Goal: Task Accomplishment & Management: Use online tool/utility

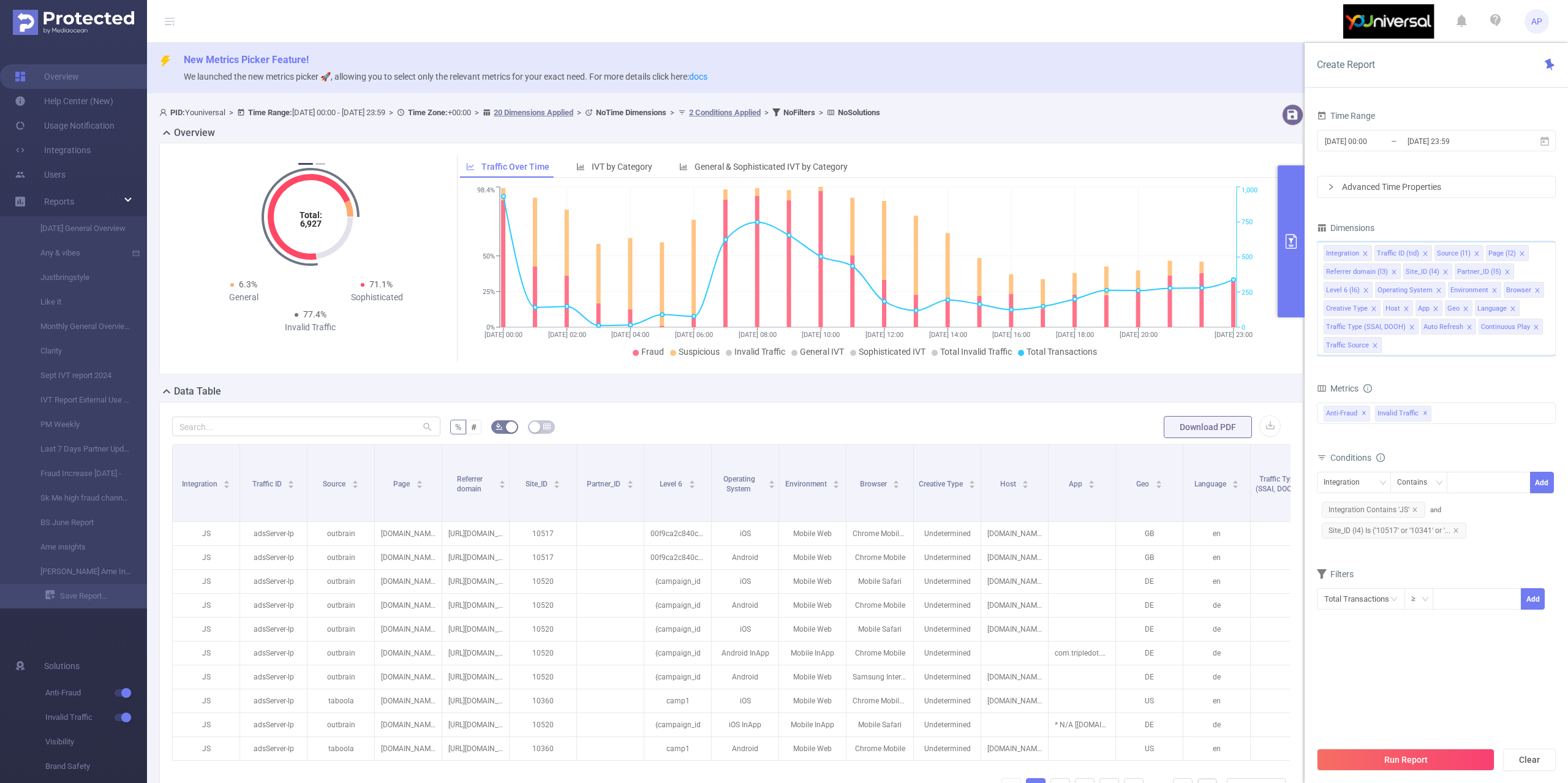
scroll to position [0, 47]
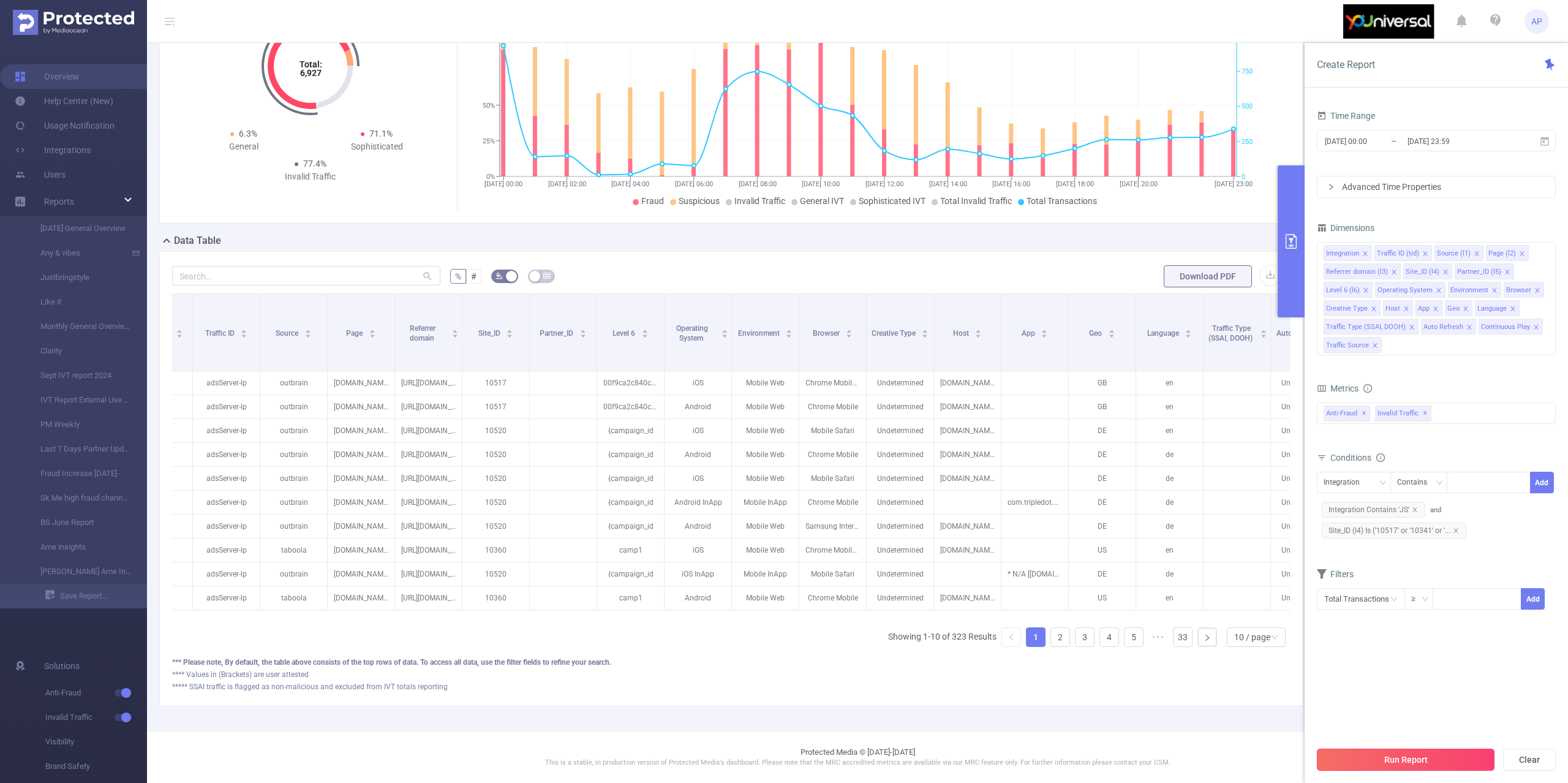
click at [1363, 753] on button "Run Report" at bounding box center [1406, 759] width 178 height 22
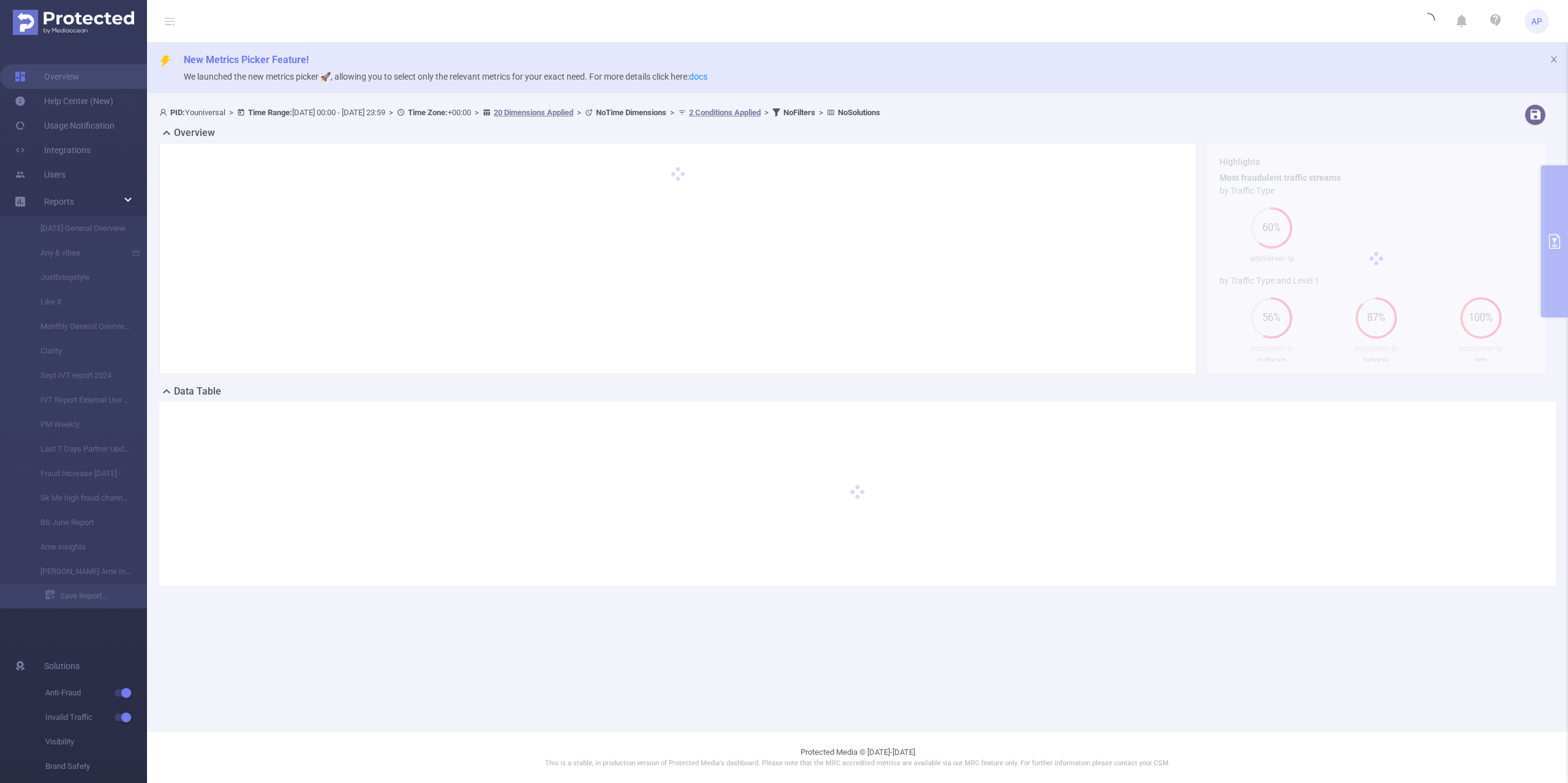
scroll to position [0, 0]
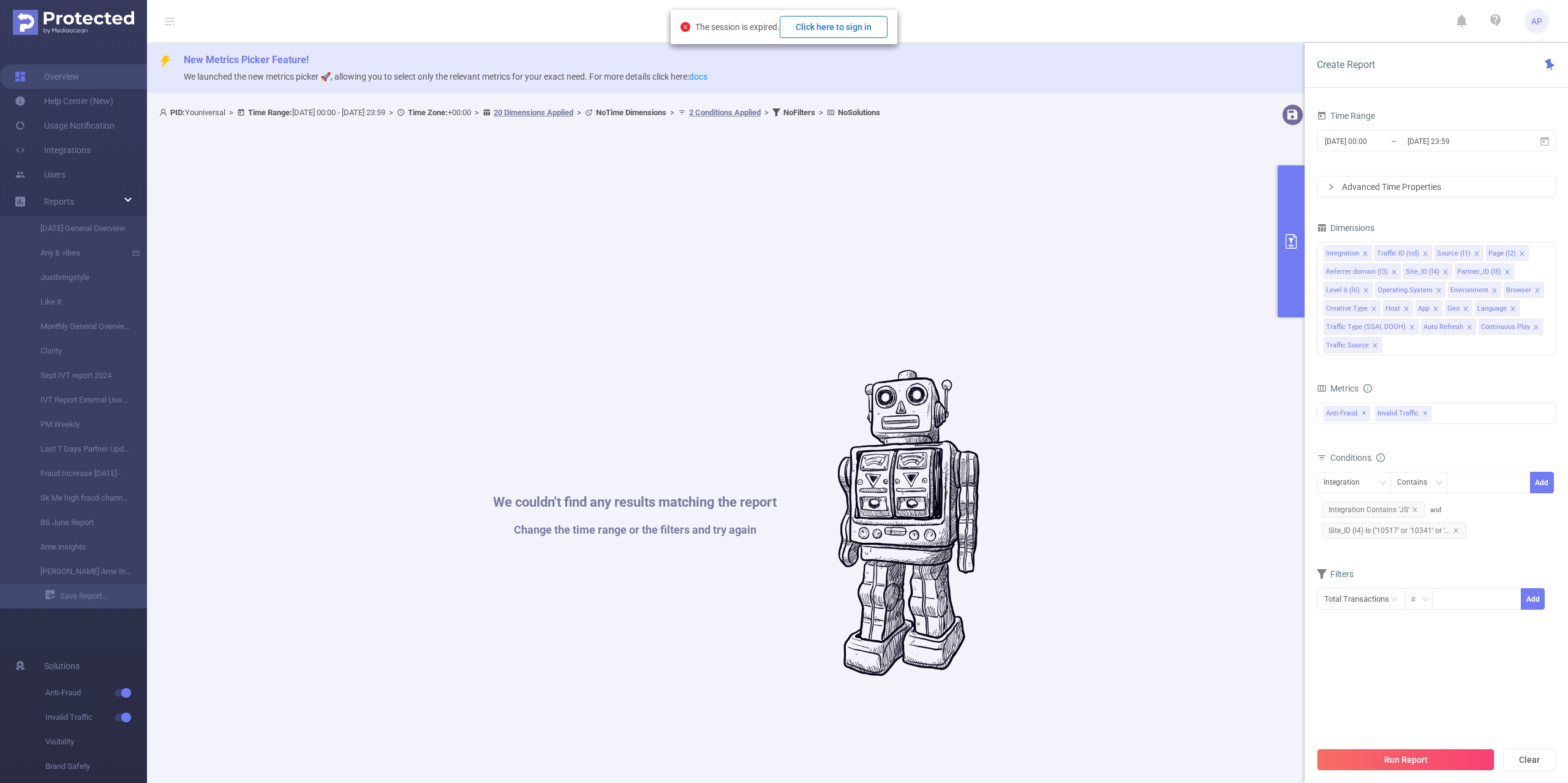
click at [829, 20] on button "Click here to sign in" at bounding box center [833, 26] width 108 height 22
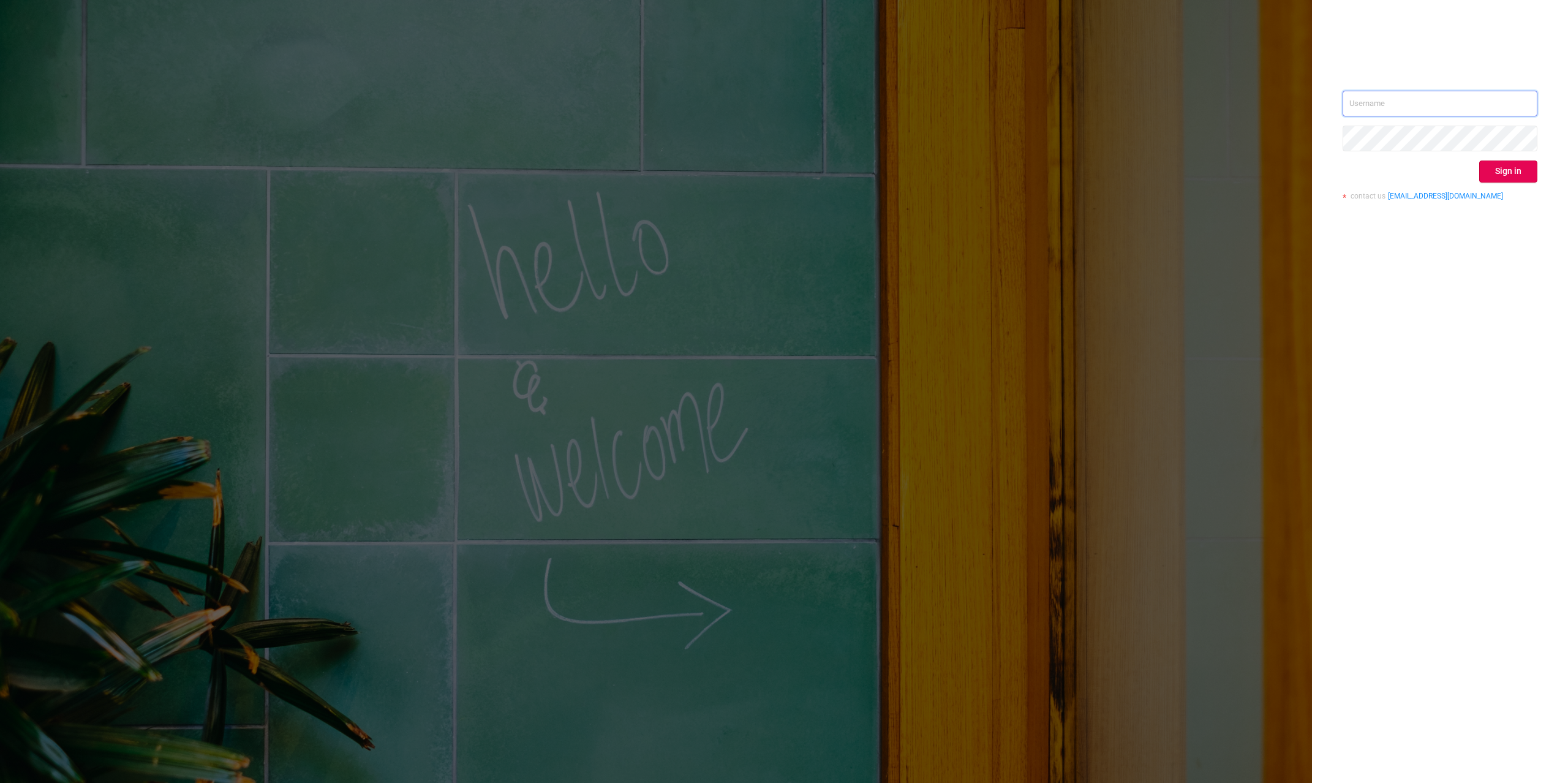
click at [1532, 109] on input "text" at bounding box center [1440, 103] width 195 height 26
click at [1518, 110] on input "text" at bounding box center [1440, 103] width 195 height 26
click at [1527, 96] on input "text" at bounding box center [1440, 103] width 195 height 26
click at [1511, 70] on div "Sign in contact us [EMAIL_ADDRESS][DOMAIN_NAME]" at bounding box center [1440, 391] width 256 height 783
click at [1522, 106] on iframe at bounding box center [1527, 103] width 11 height 11
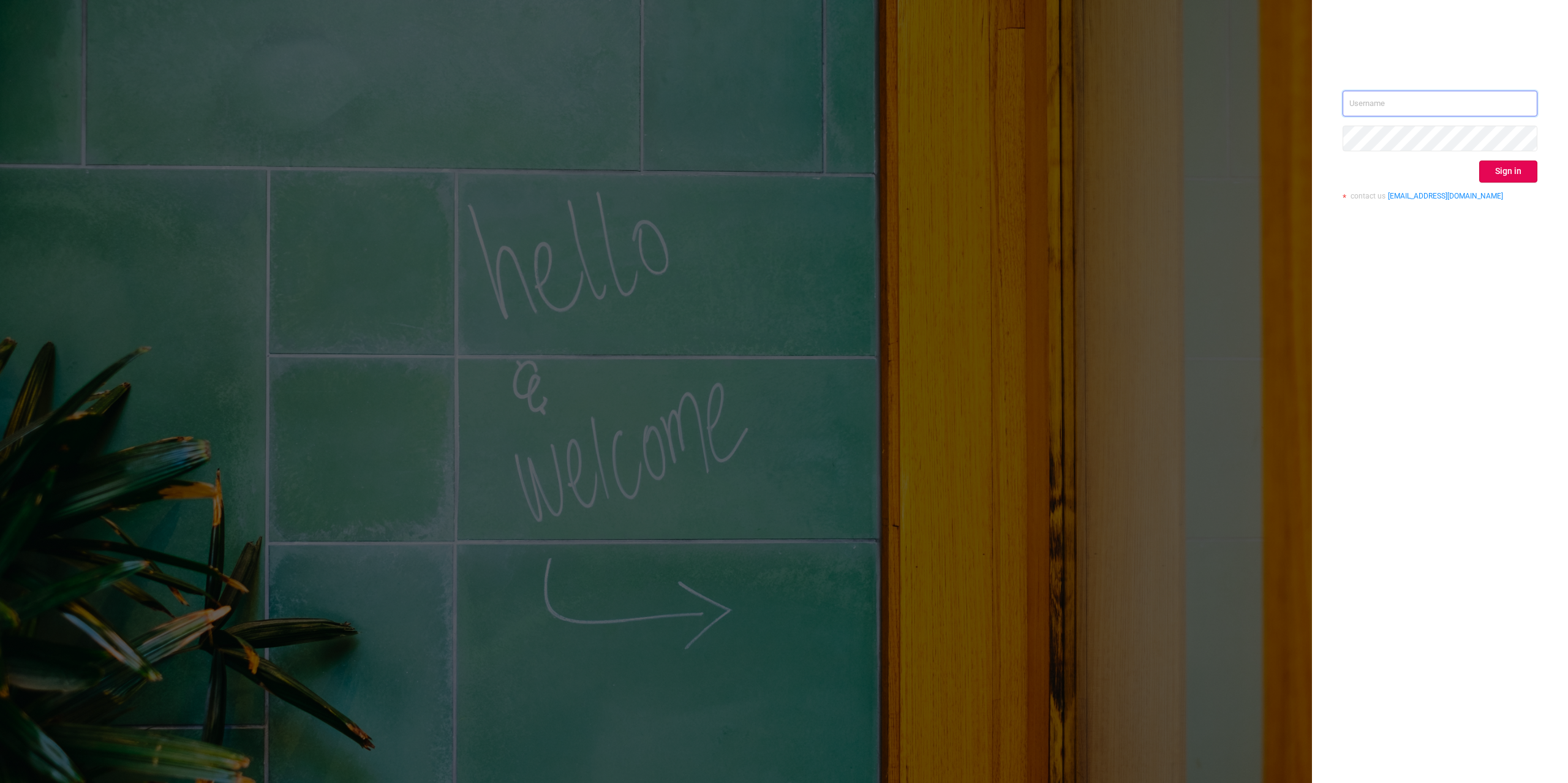
click at [1534, 99] on input "text" at bounding box center [1440, 103] width 195 height 26
click at [1490, 101] on input "text" at bounding box center [1440, 103] width 195 height 26
click at [1481, 113] on input "text" at bounding box center [1440, 103] width 195 height 26
click at [1473, 105] on input "text" at bounding box center [1440, 103] width 195 height 26
click at [1521, 61] on div "Sign in contact us [EMAIL_ADDRESS][DOMAIN_NAME]" at bounding box center [1440, 391] width 256 height 783
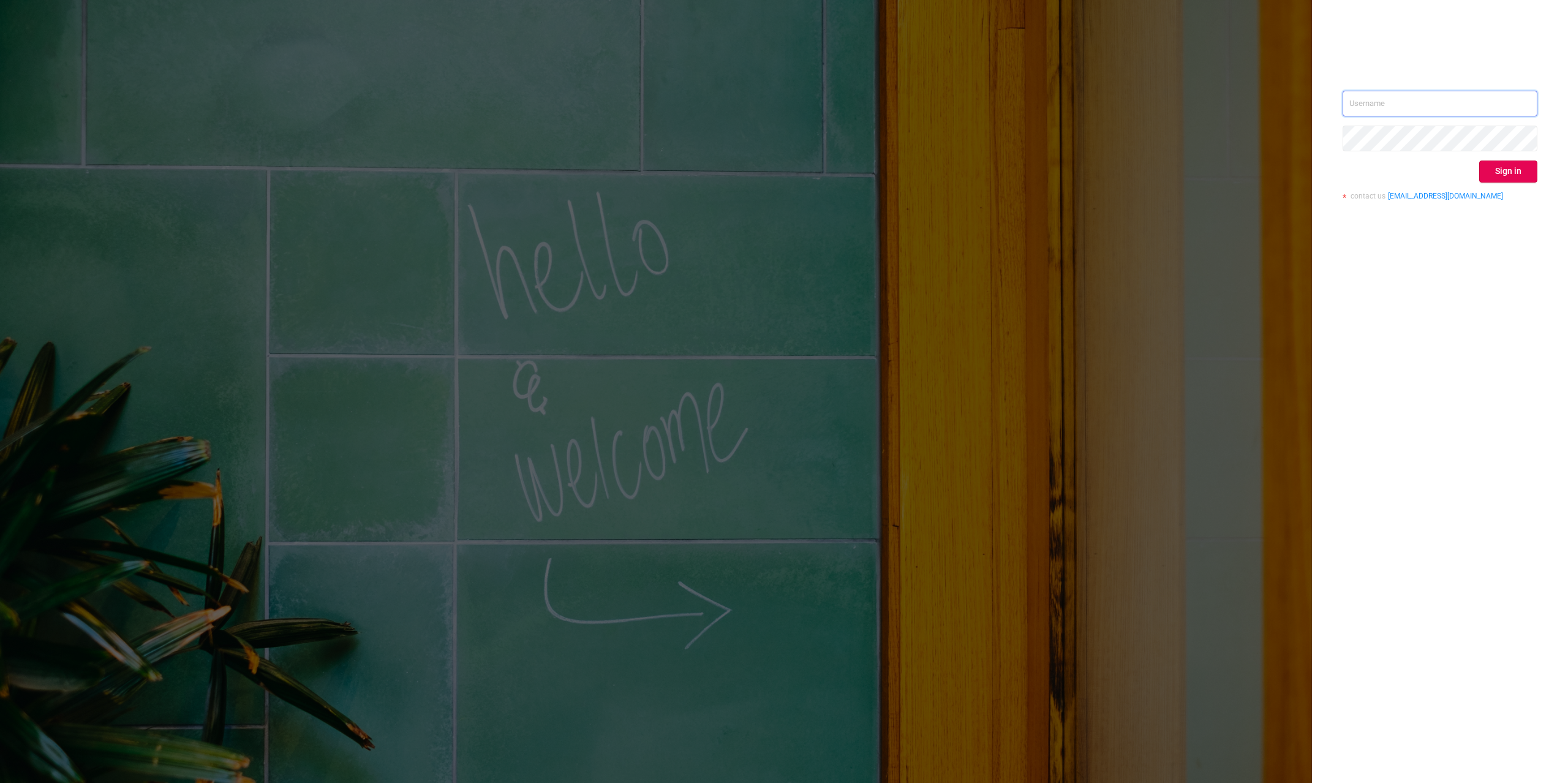
click at [1527, 95] on input "text" at bounding box center [1440, 103] width 195 height 26
type input "[PERSON_NAME][EMAIL_ADDRESS][DOMAIN_NAME]"
click at [1497, 180] on button "Sign in" at bounding box center [1508, 171] width 58 height 22
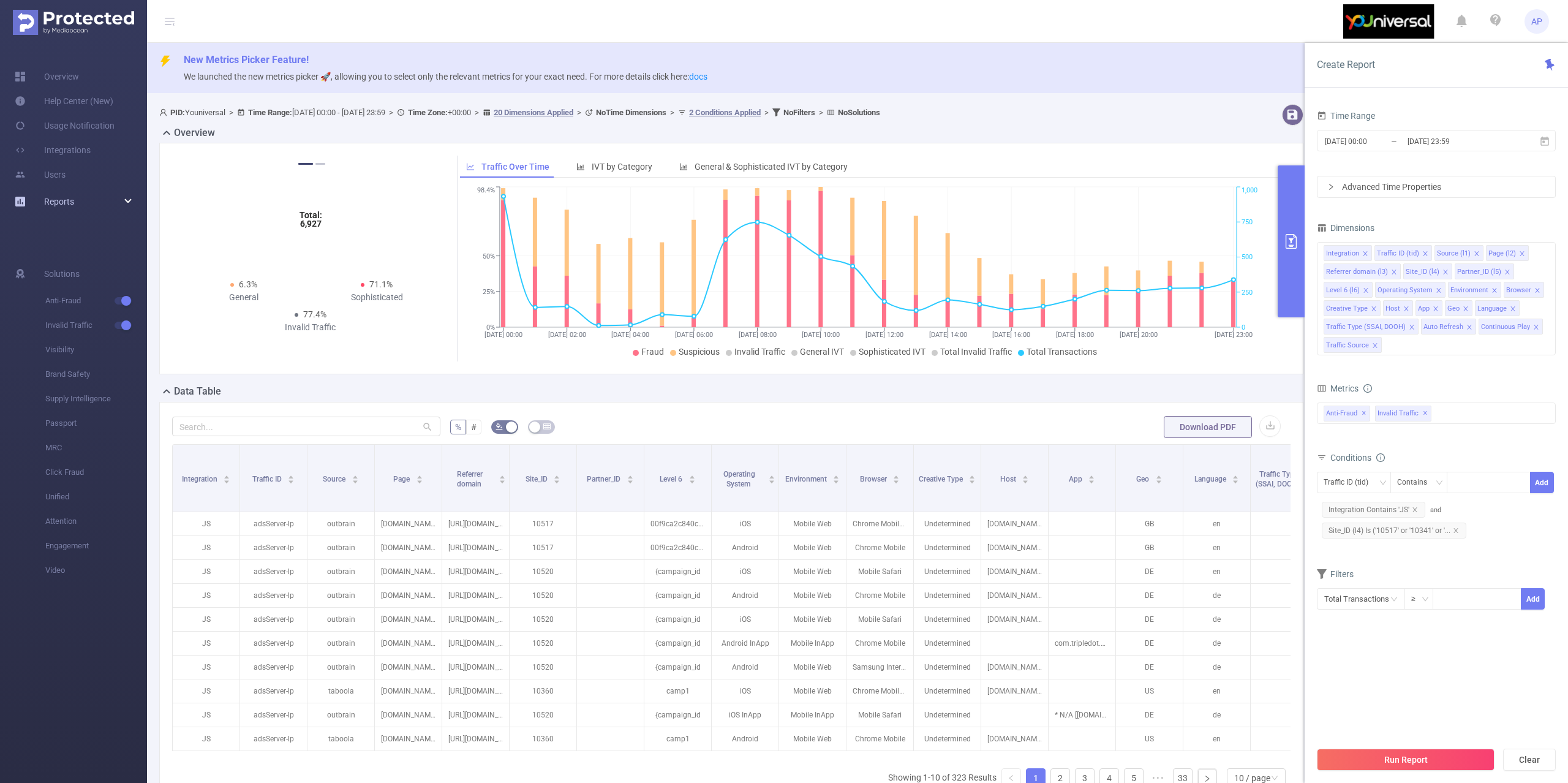
click at [71, 205] on span "Reports" at bounding box center [59, 202] width 30 height 10
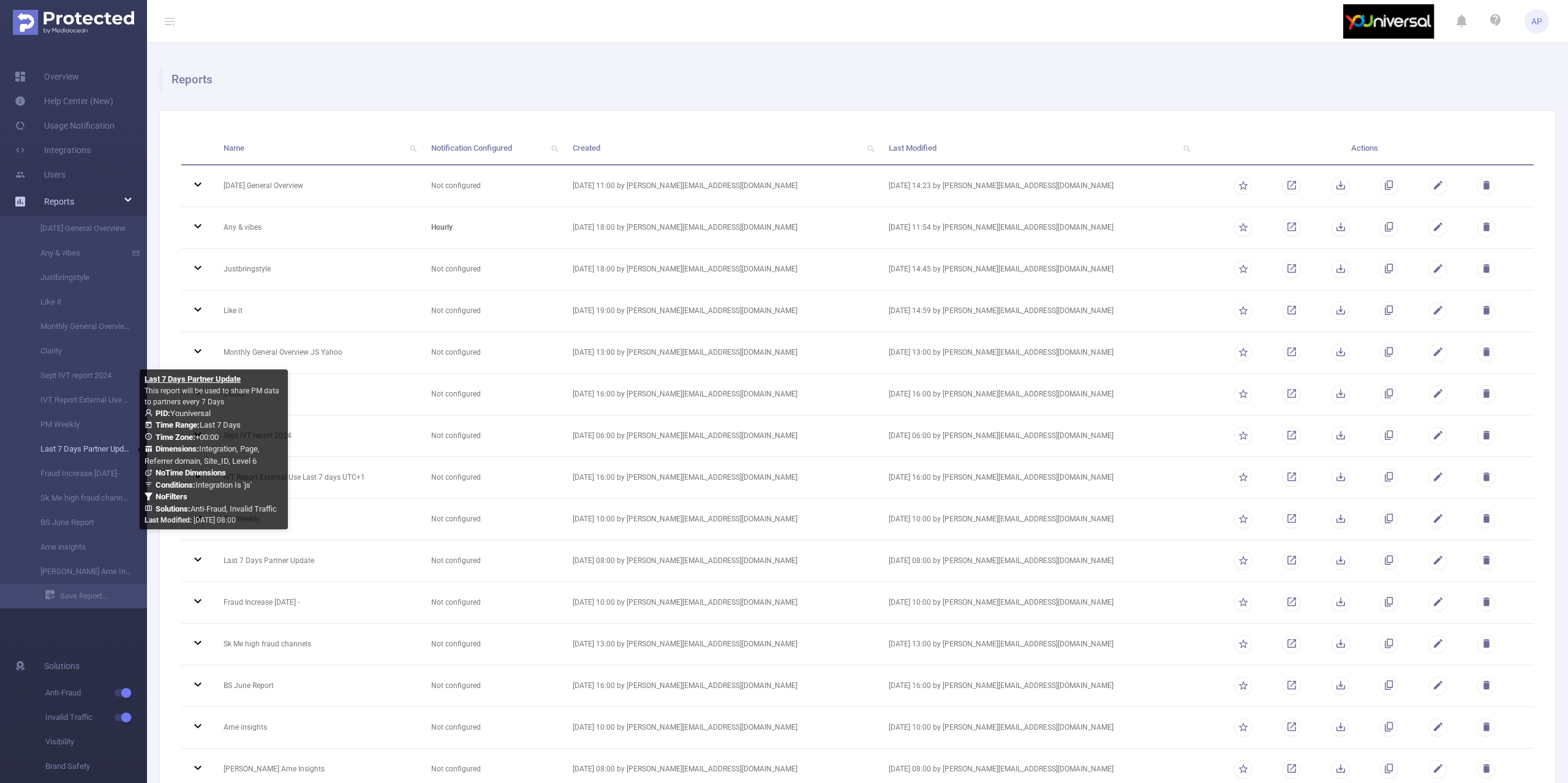
click at [77, 445] on link "Last 7 Days Partner Update" at bounding box center [78, 448] width 108 height 24
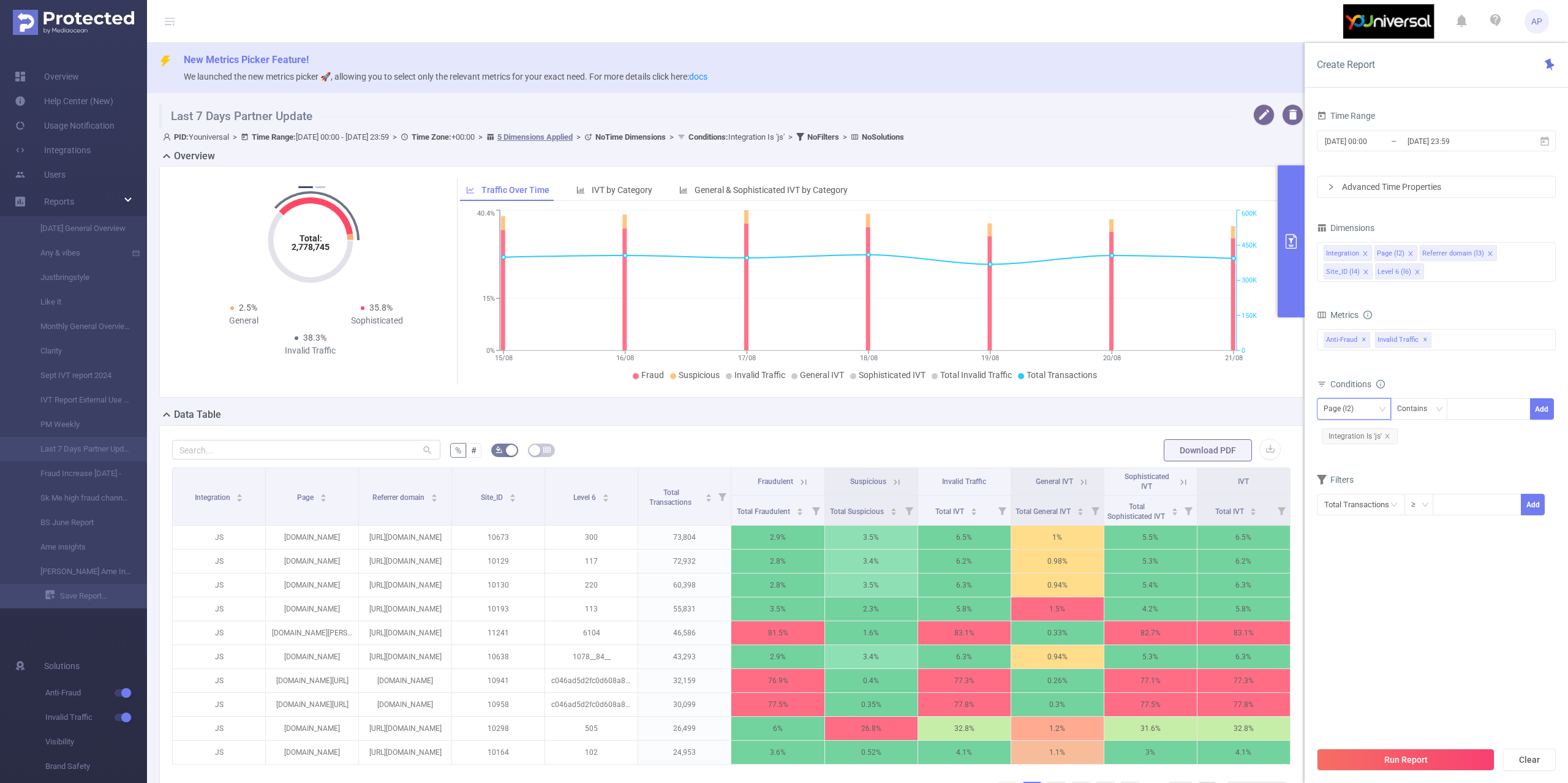
click at [1372, 418] on div "Page (l2)" at bounding box center [1354, 409] width 61 height 20
click at [1353, 490] on li "Site_ID (l4)" at bounding box center [1363, 495] width 91 height 20
click at [1463, 412] on div at bounding box center [1488, 409] width 70 height 20
type input "11708"
click at [1512, 440] on li "11708" at bounding box center [1488, 436] width 84 height 20
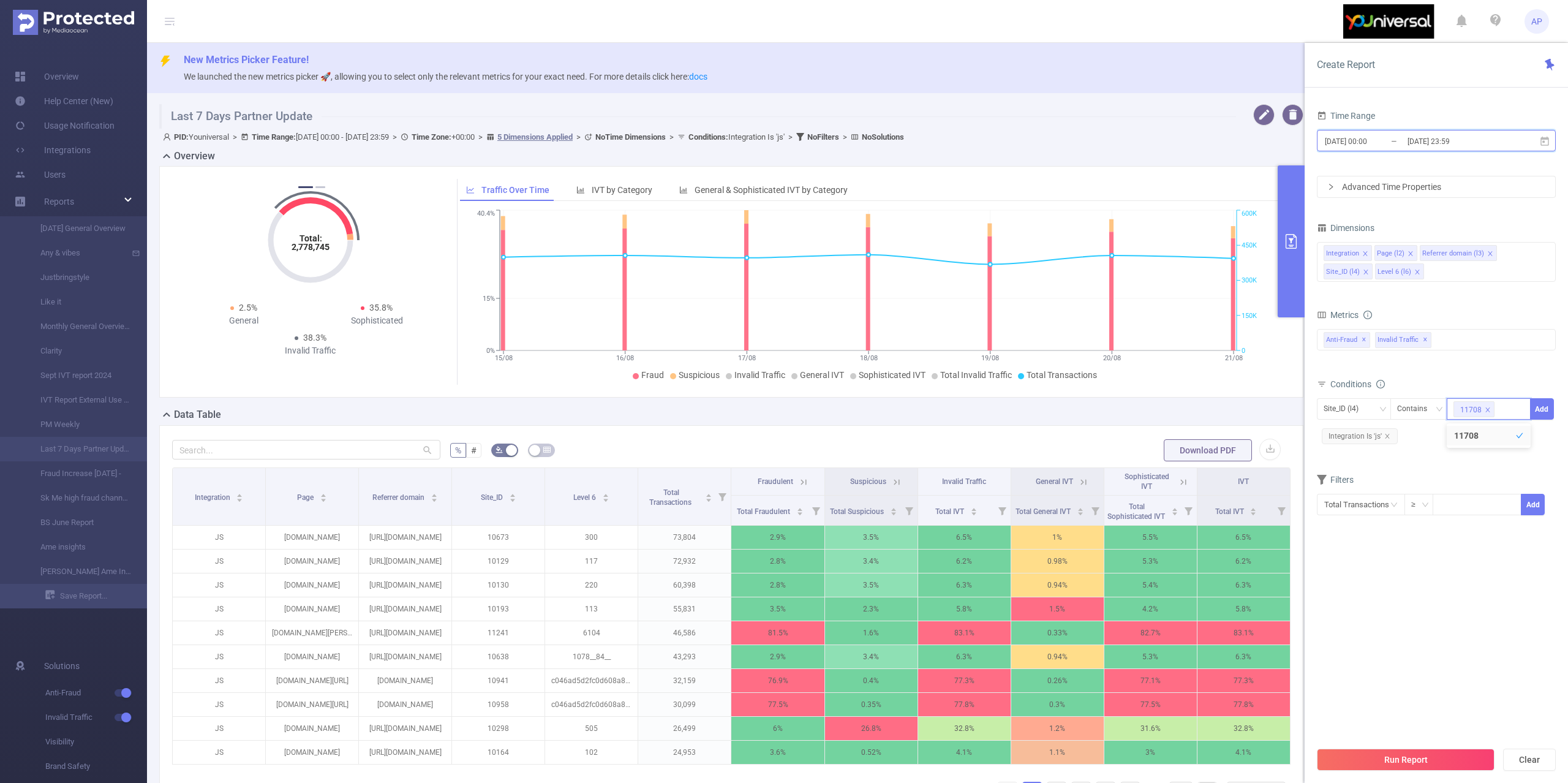
click at [1539, 141] on icon at bounding box center [1544, 142] width 11 height 11
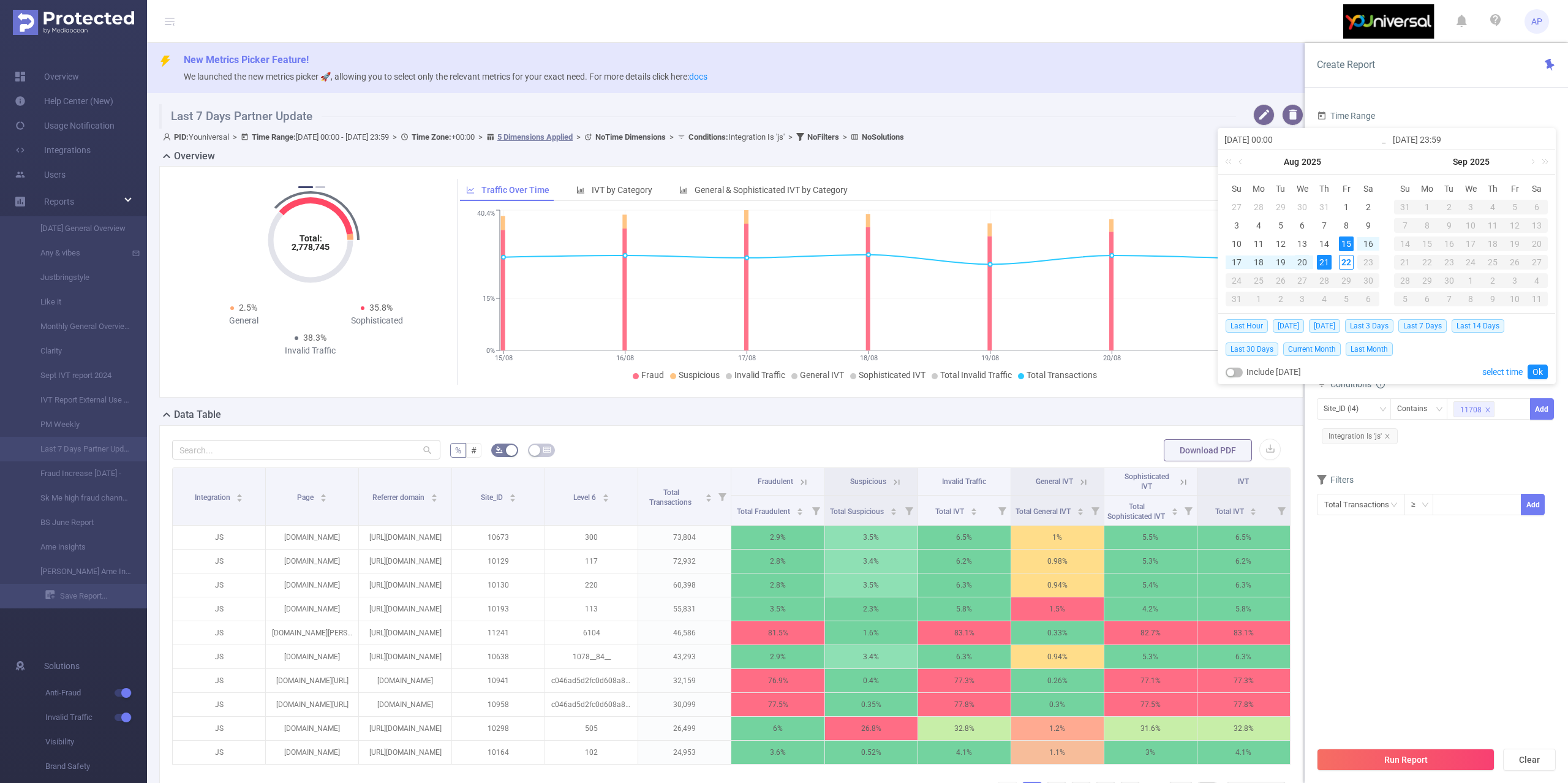
click at [1305, 266] on div "20" at bounding box center [1302, 262] width 14 height 14
click at [1324, 266] on div "21" at bounding box center [1324, 262] width 14 height 14
type input "[DATE] 00:00"
click at [1537, 375] on link "Ok" at bounding box center [1538, 372] width 20 height 14
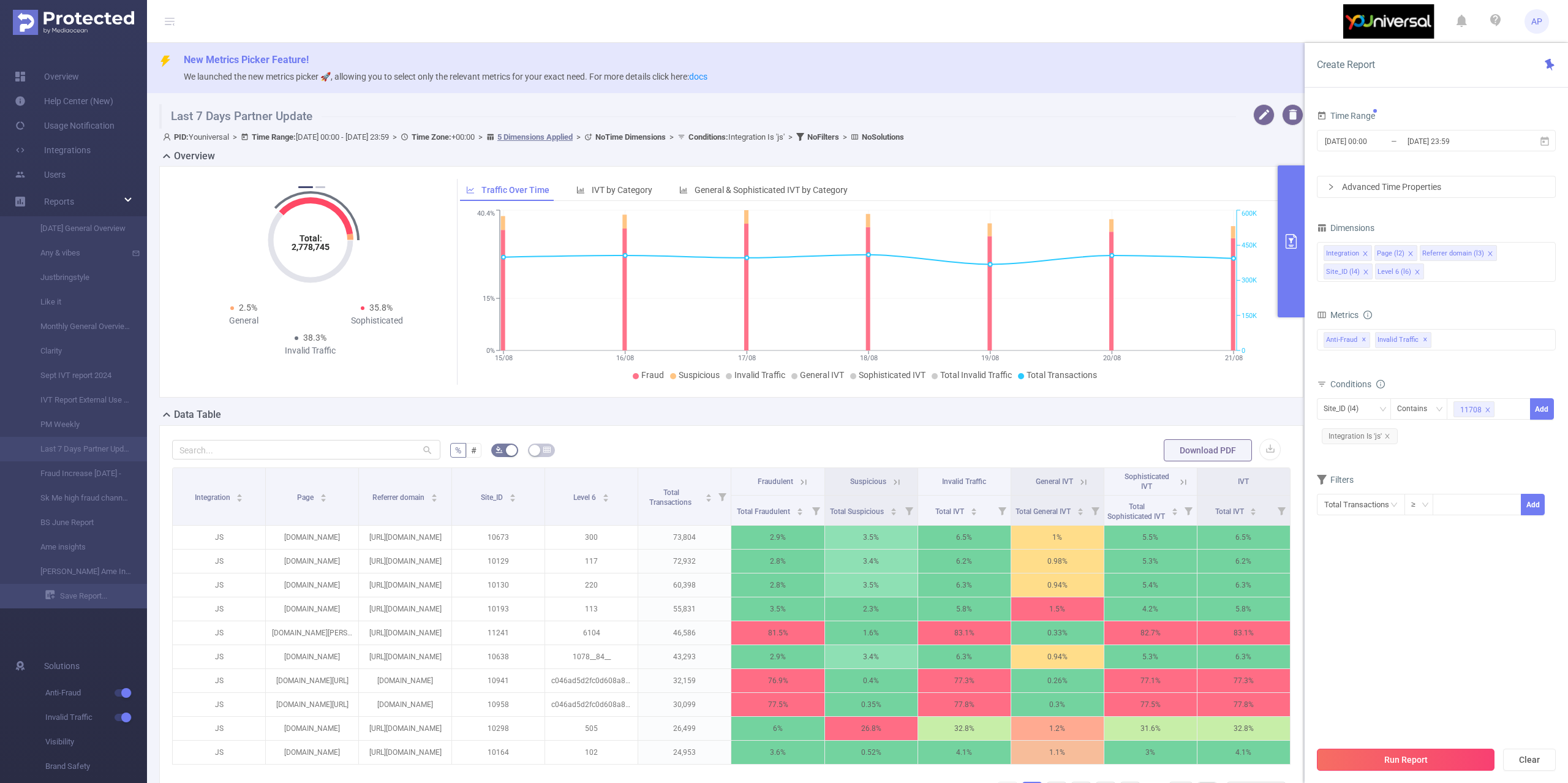
click at [1395, 759] on button "Run Report" at bounding box center [1406, 759] width 178 height 22
click at [1449, 441] on div "Site_ID (l4) Contains 11708 Add Integration Is 'js'" at bounding box center [1436, 423] width 239 height 49
click at [1409, 256] on icon "icon: close" at bounding box center [1410, 254] width 6 height 6
click at [1443, 259] on li "Referrer domain (l3)" at bounding box center [1413, 253] width 77 height 16
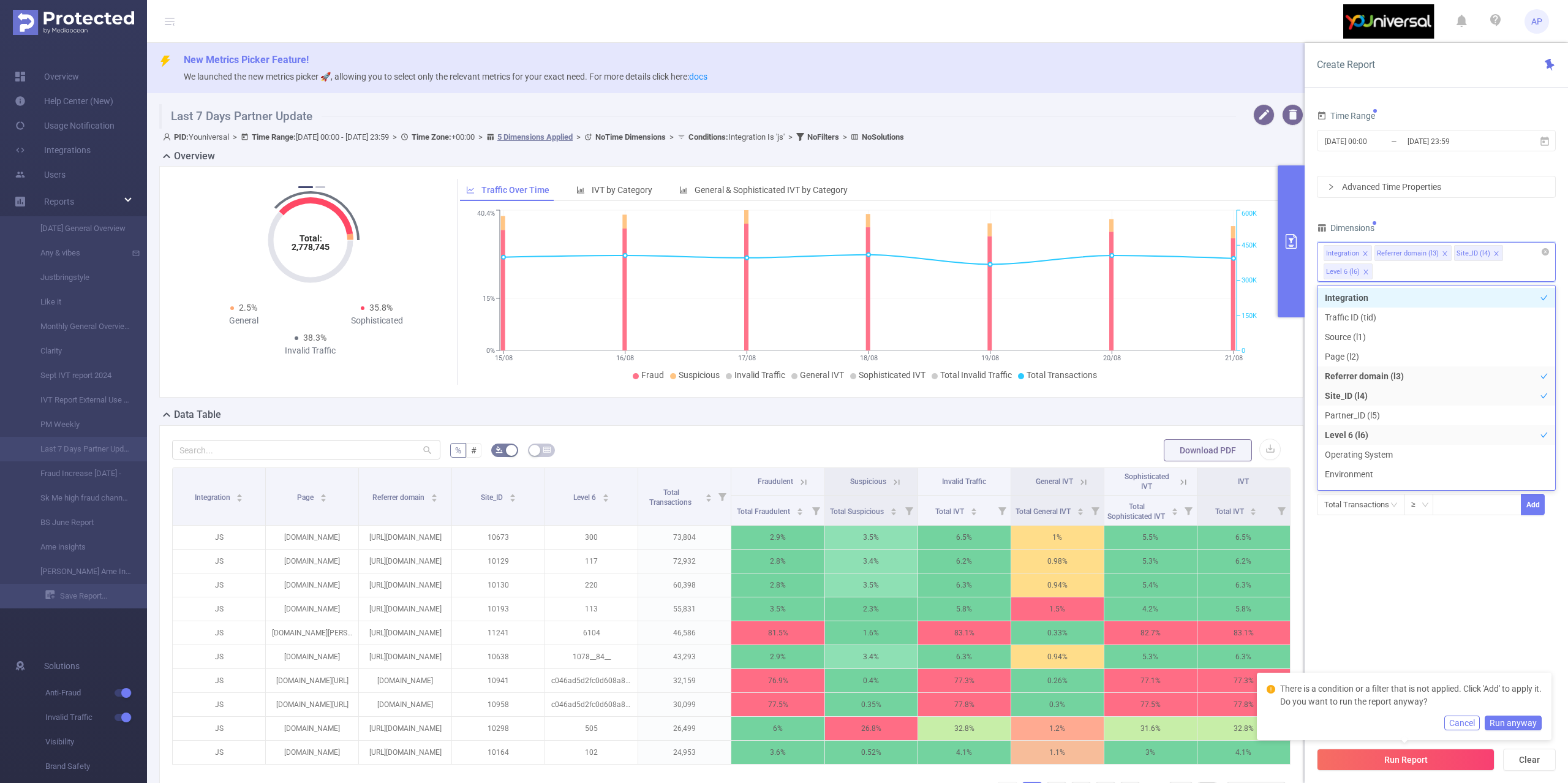
click at [1443, 245] on div "Integration Referrer domain (l3) Site_ID (l4) Level 6 (l6)" at bounding box center [1436, 252] width 225 height 20
click at [1443, 256] on icon "icon: close" at bounding box center [1444, 254] width 6 height 6
click at [1468, 256] on icon "icon: close" at bounding box center [1468, 254] width 6 height 6
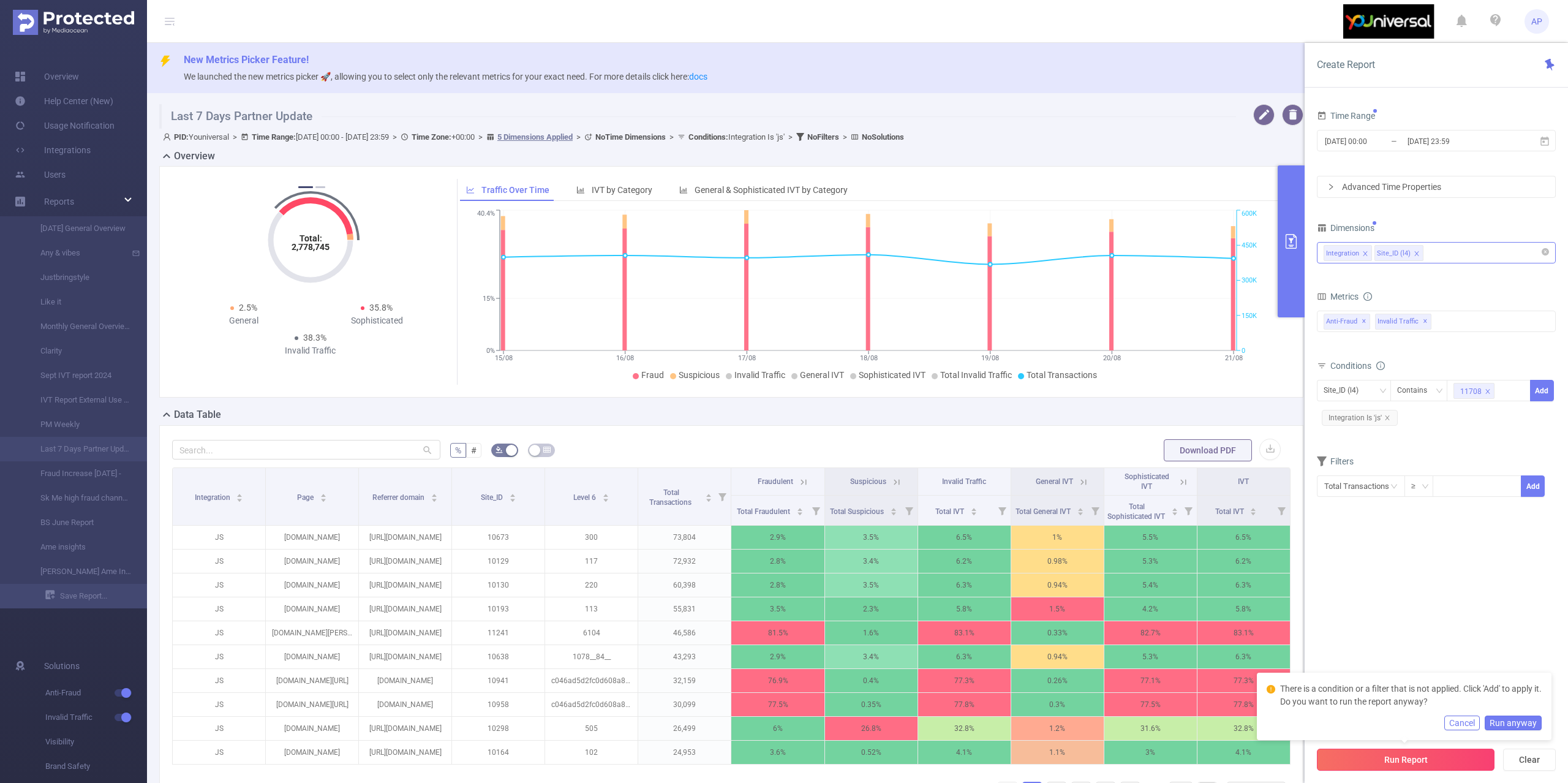
click at [1415, 765] on button "Run Report" at bounding box center [1406, 759] width 178 height 22
click at [1415, 763] on button "Run Report" at bounding box center [1406, 759] width 178 height 22
click at [1396, 761] on button "Run Report" at bounding box center [1406, 759] width 178 height 22
click at [1537, 400] on button "Add" at bounding box center [1542, 391] width 24 height 22
click at [1428, 746] on div "Run Report Clear" at bounding box center [1436, 759] width 263 height 47
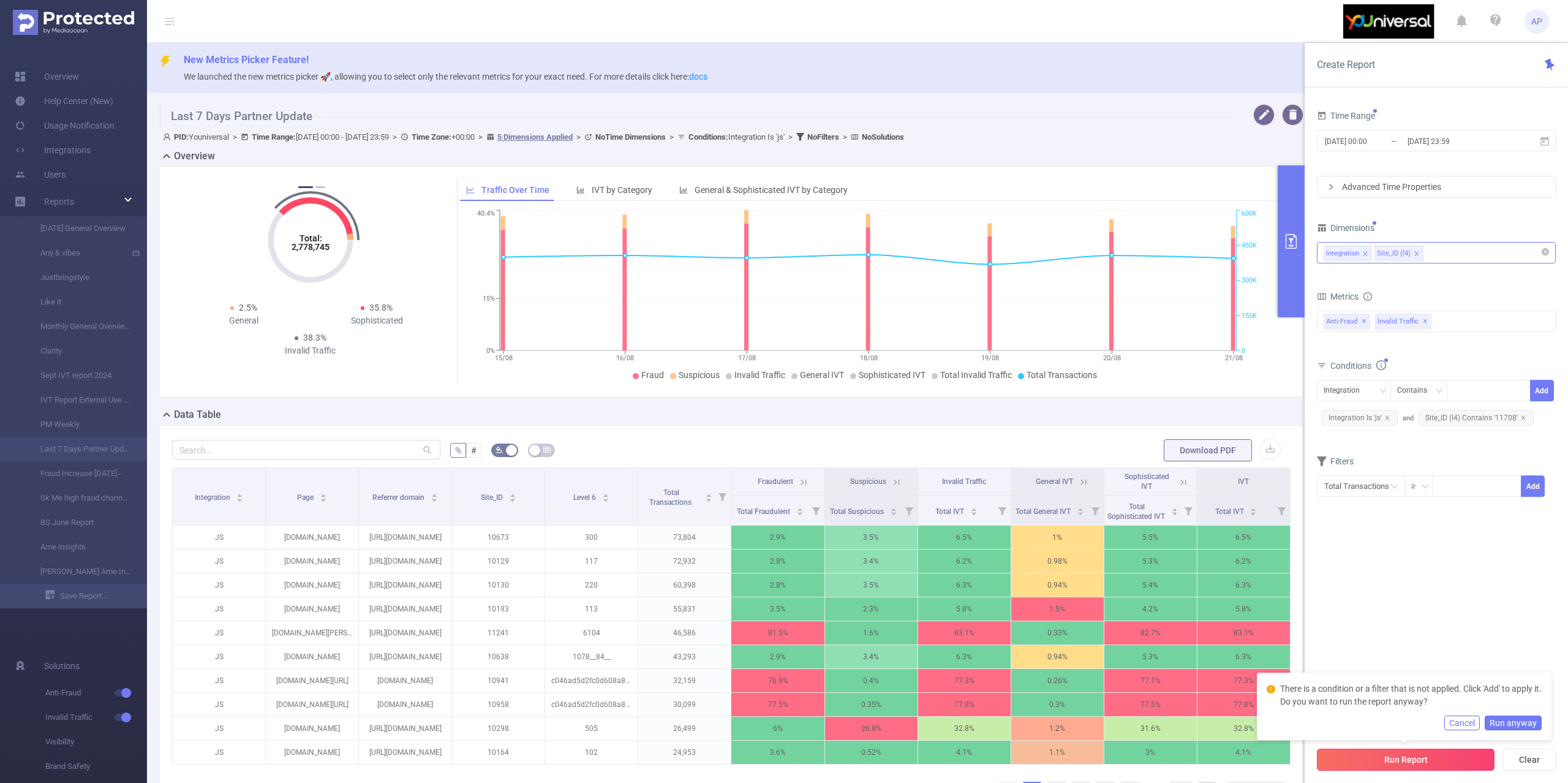
click at [1414, 755] on button "Run Report" at bounding box center [1406, 759] width 178 height 22
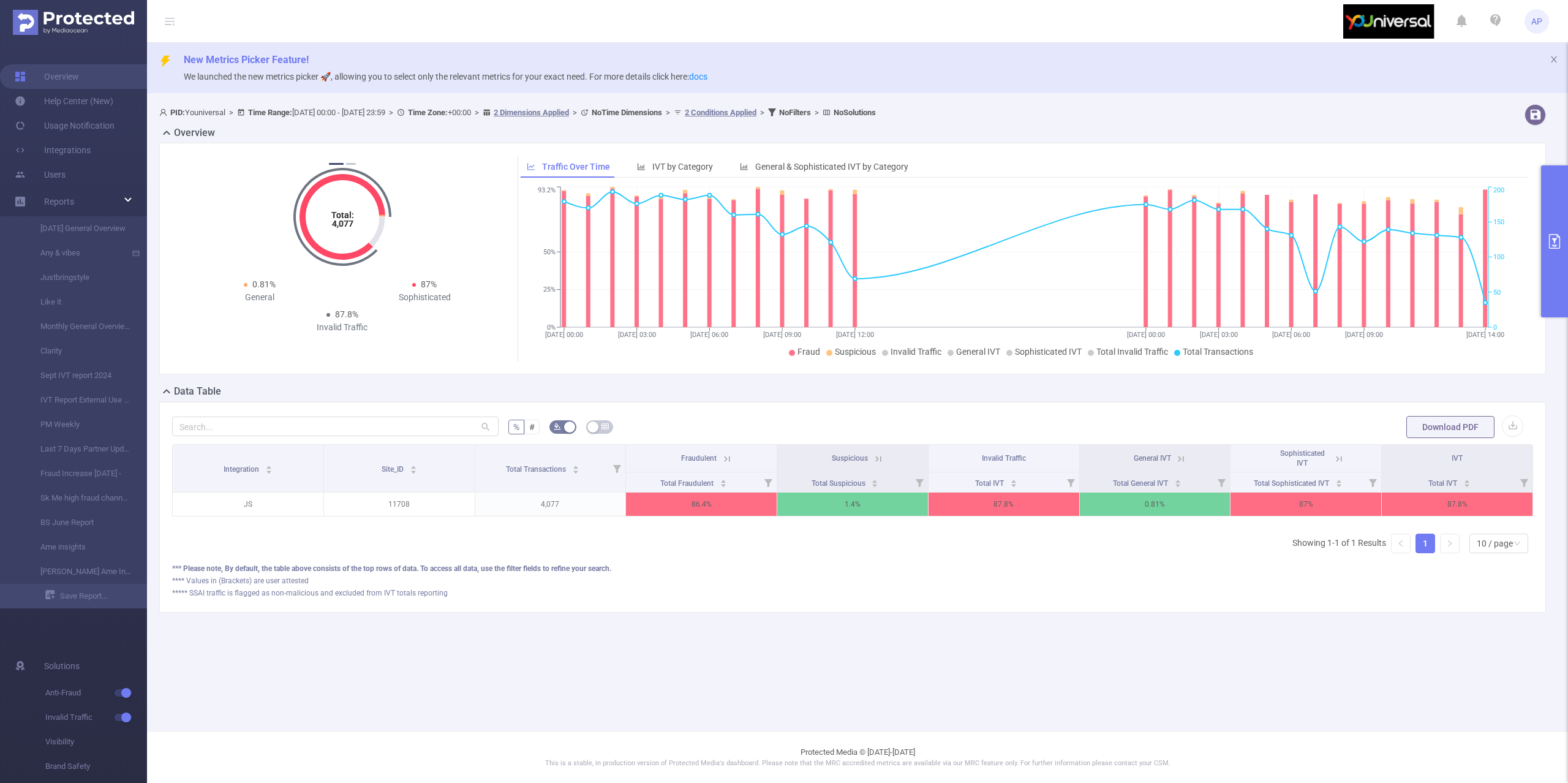
click at [730, 459] on icon at bounding box center [727, 459] width 11 height 11
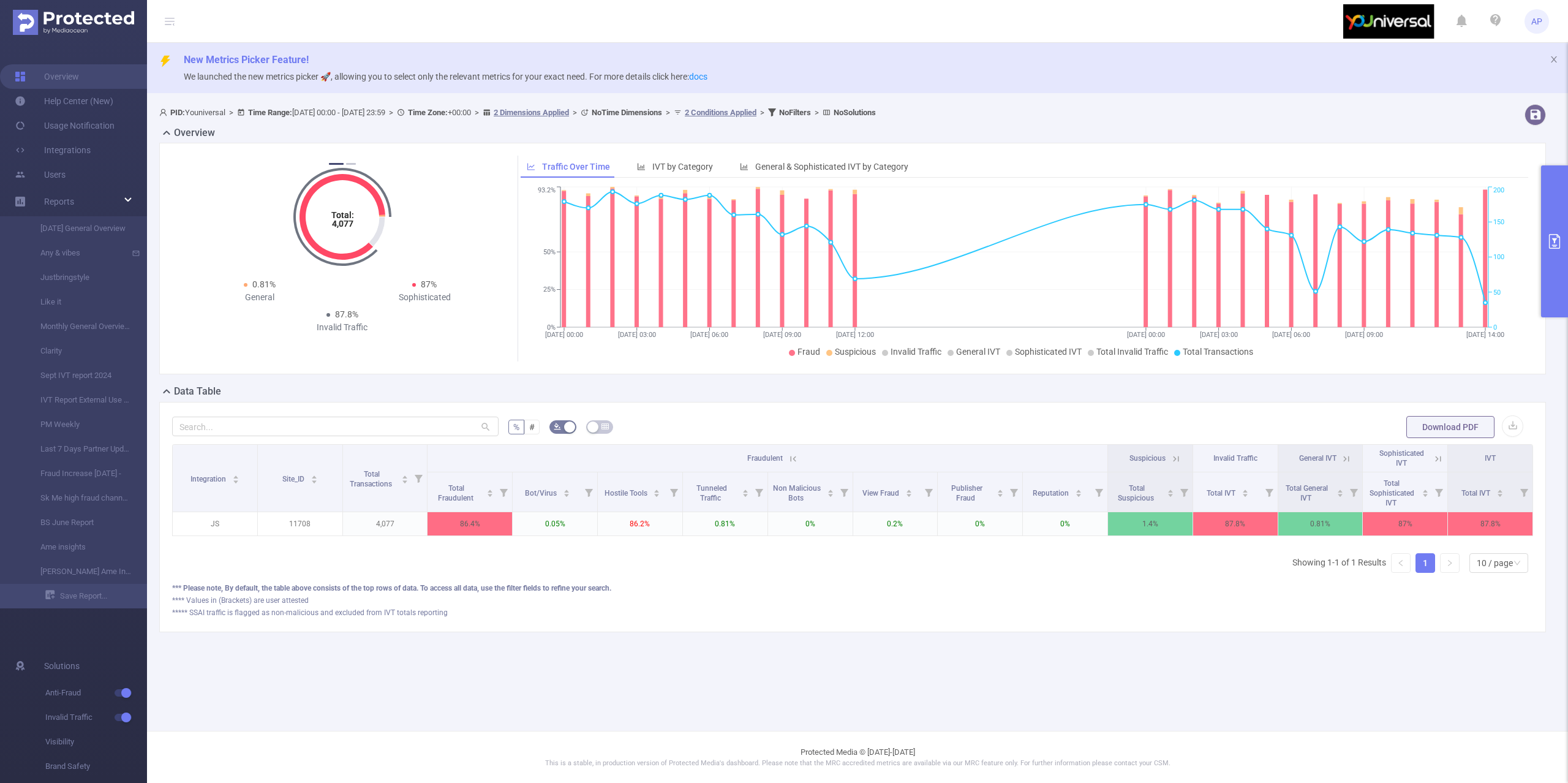
click at [1561, 256] on button "primary" at bounding box center [1554, 241] width 27 height 152
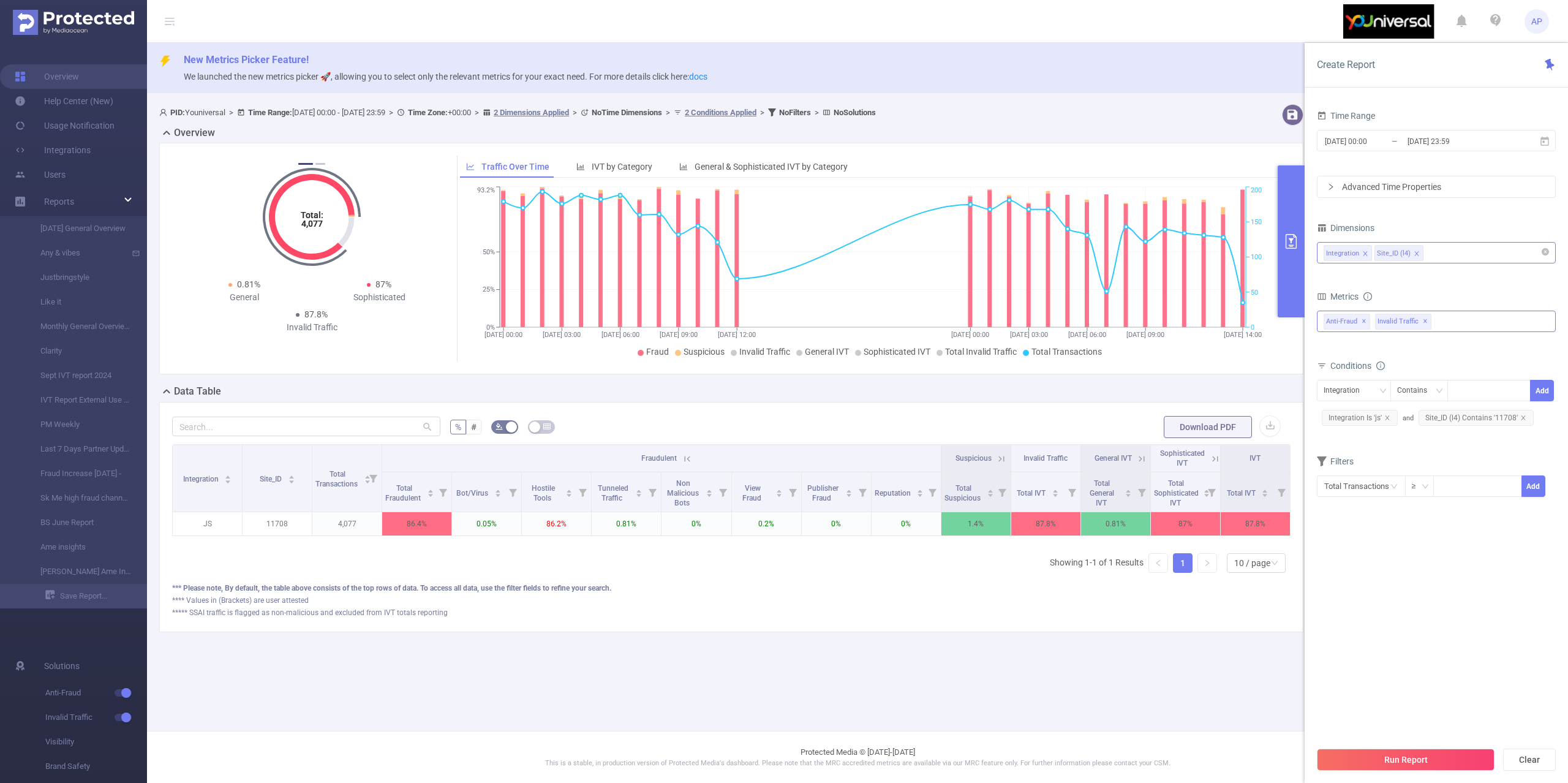
click at [1463, 322] on div "Anti-Fraud ✕ Invalid Traffic ✕" at bounding box center [1436, 321] width 239 height 22
click at [1467, 369] on div "Conditions" at bounding box center [1436, 367] width 239 height 20
click at [1464, 240] on div "Integration Site_ID (l4)" at bounding box center [1436, 254] width 239 height 29
drag, startPoint x: 1471, startPoint y: 268, endPoint x: 1478, endPoint y: 256, distance: 13.9
click at [1478, 263] on div "Integration Site_ID (l4)" at bounding box center [1436, 254] width 239 height 29
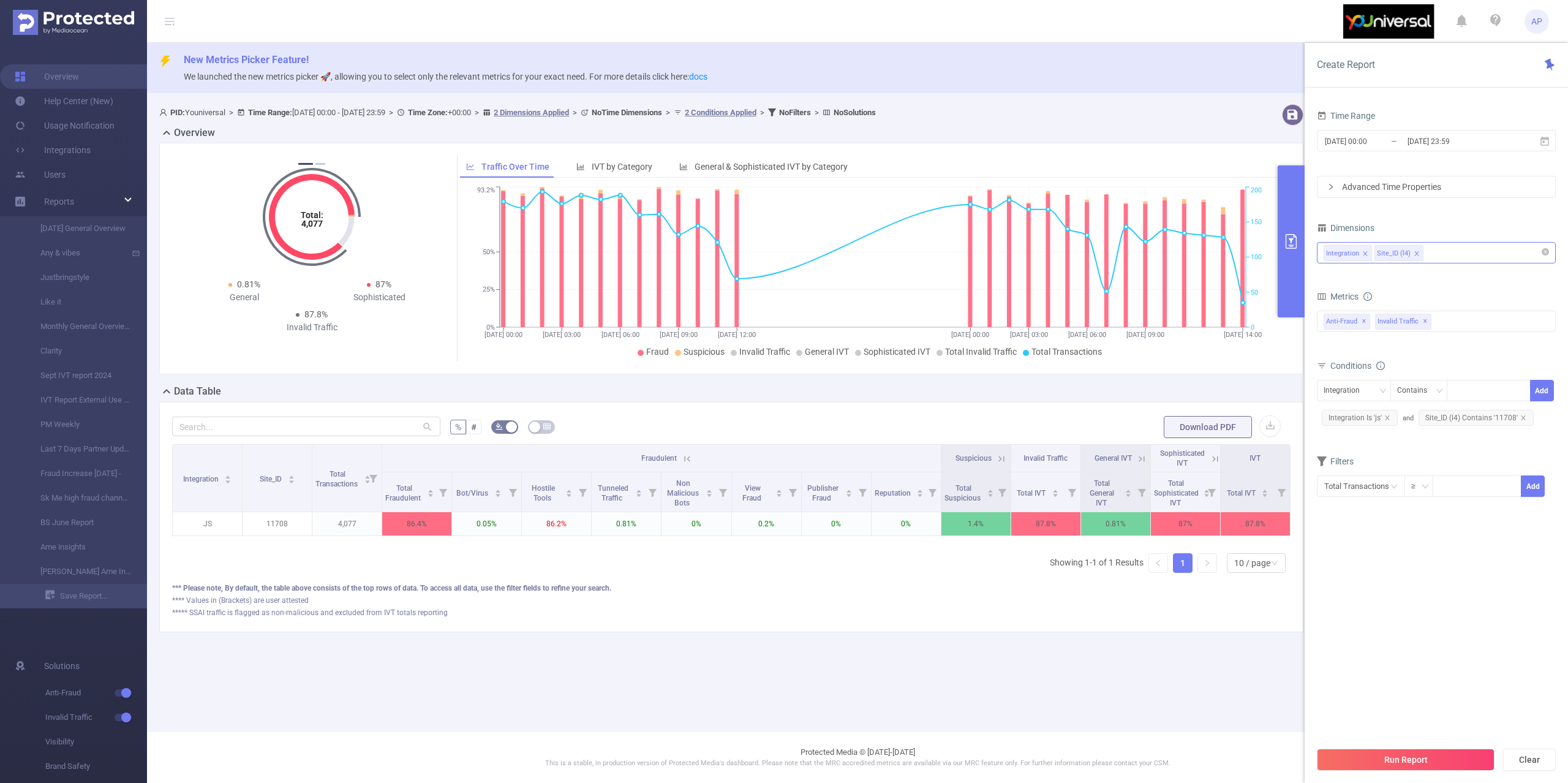
click at [1478, 256] on div "Integration Site_ID (l4)" at bounding box center [1436, 252] width 225 height 20
click at [1351, 408] on li "Level 6 (l6)" at bounding box center [1436, 417] width 238 height 20
click at [1493, 527] on div "Time Range [DATE] 00:00 _ [DATE] 23:59 Advanced Time Properties Dimensions Inte…" at bounding box center [1436, 317] width 239 height 420
click at [1417, 751] on button "Run Report" at bounding box center [1406, 759] width 178 height 22
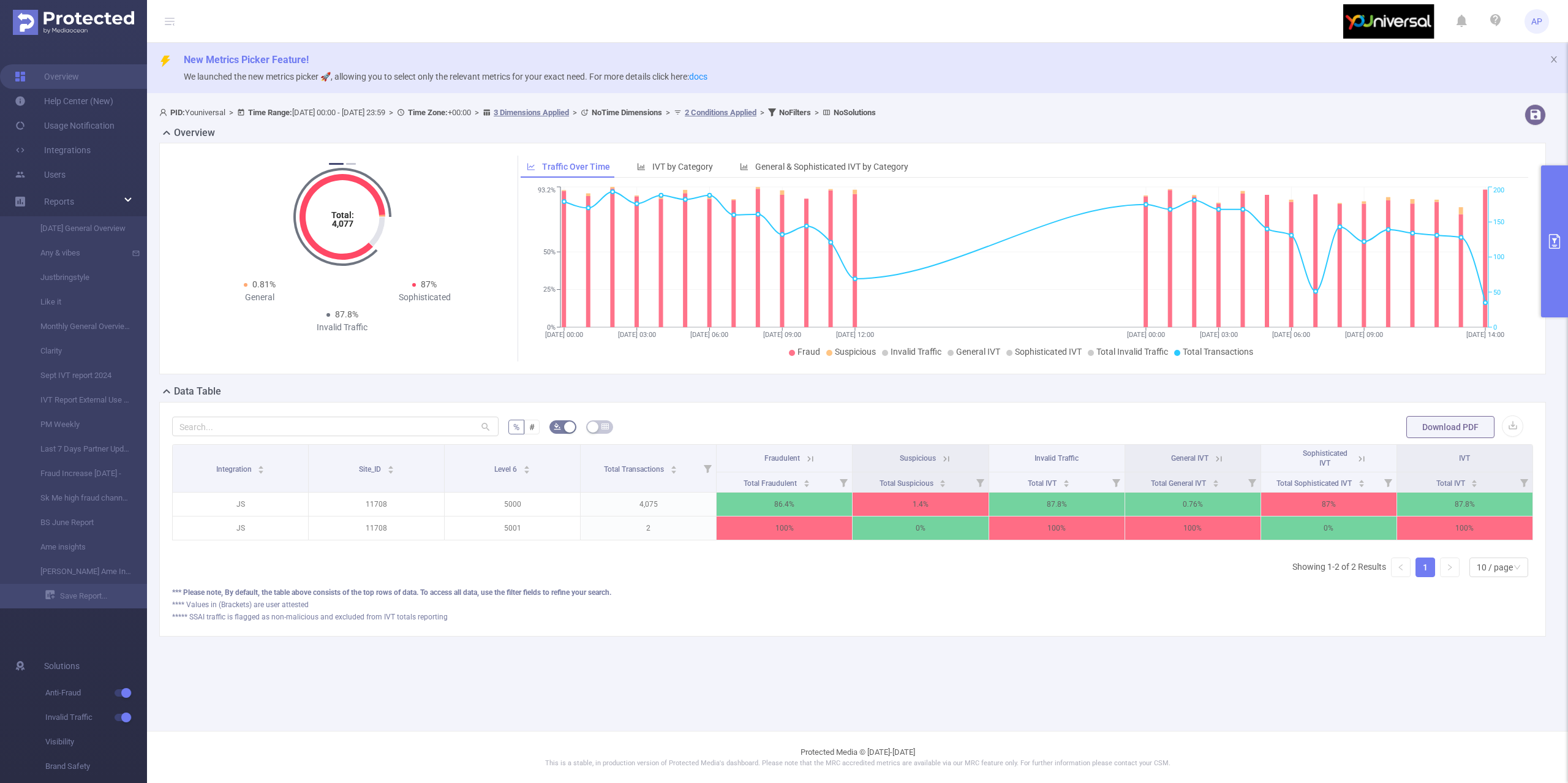
click at [1551, 216] on button "primary" at bounding box center [1554, 241] width 27 height 152
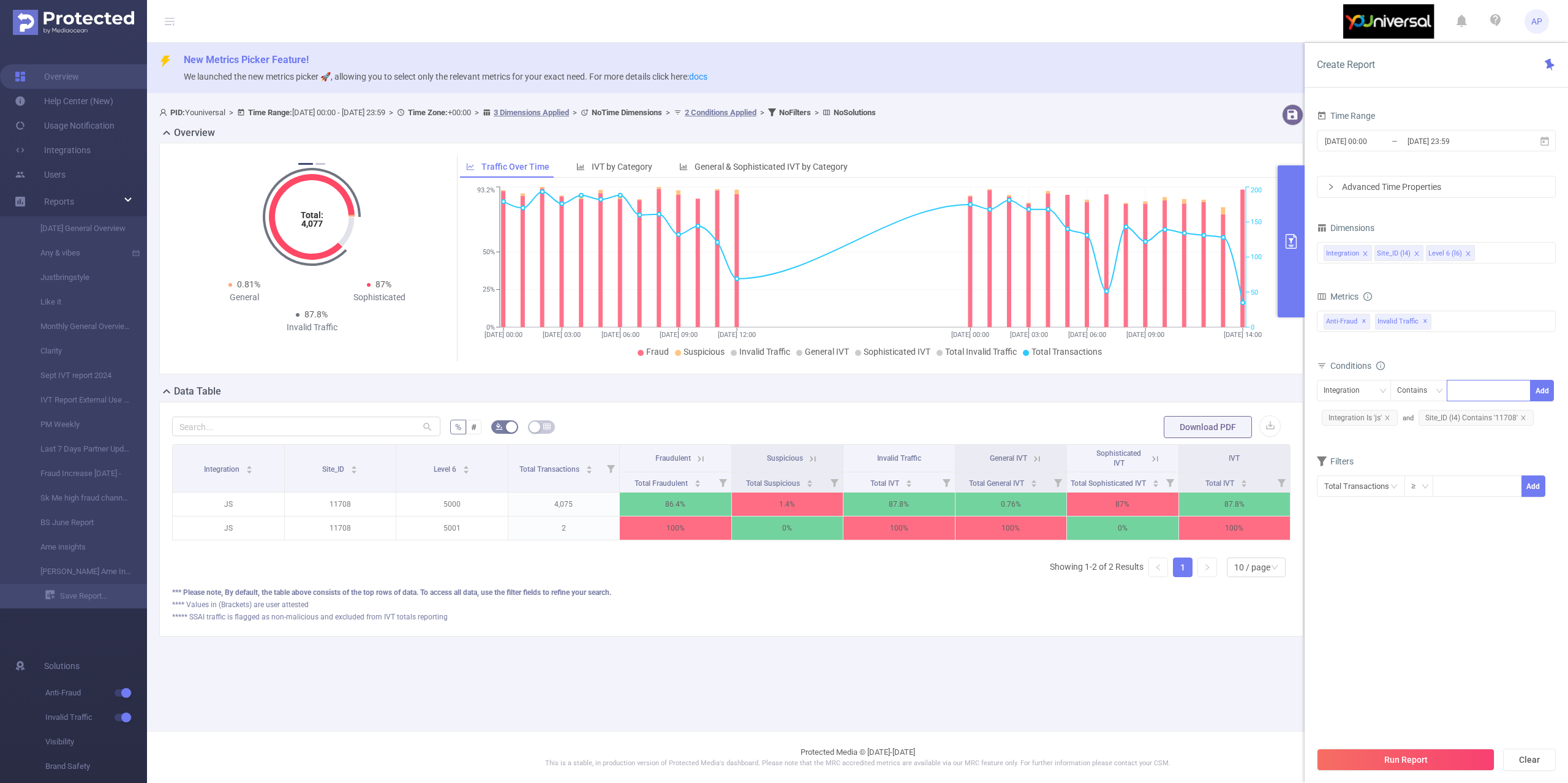
click at [1469, 391] on div at bounding box center [1488, 391] width 70 height 20
click at [1436, 415] on span "Site_ID (l4) Contains '11708'" at bounding box center [1476, 418] width 115 height 16
click at [1443, 418] on span "Site_ID (l4) Contains '11708'" at bounding box center [1476, 418] width 115 height 16
click at [1509, 383] on div "11708" at bounding box center [1488, 391] width 70 height 20
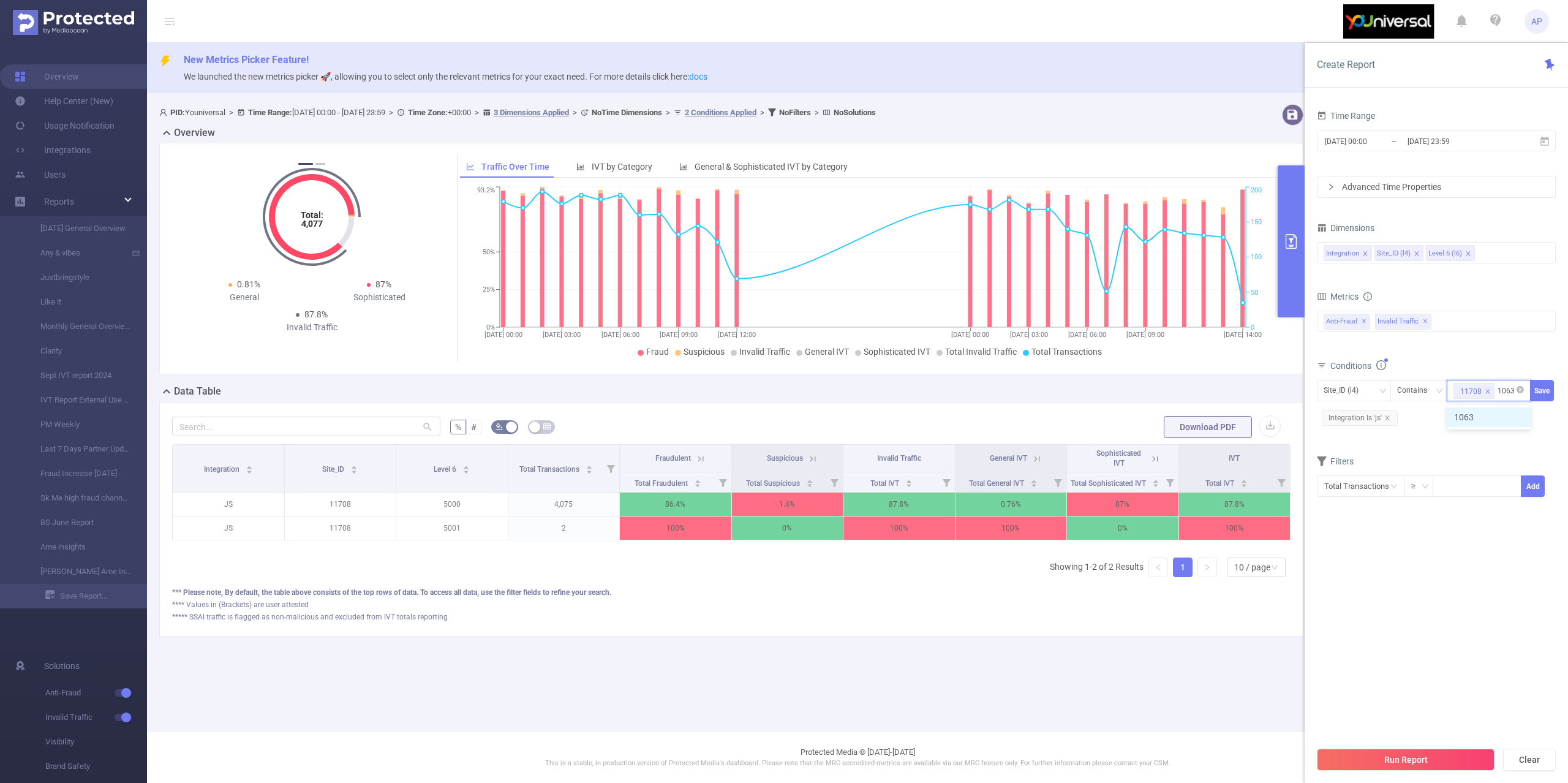
type input "10638"
click at [1493, 412] on li "10638" at bounding box center [1488, 418] width 84 height 20
click at [1541, 391] on button "Save" at bounding box center [1542, 391] width 24 height 22
click at [1353, 763] on button "Run Report" at bounding box center [1406, 759] width 178 height 22
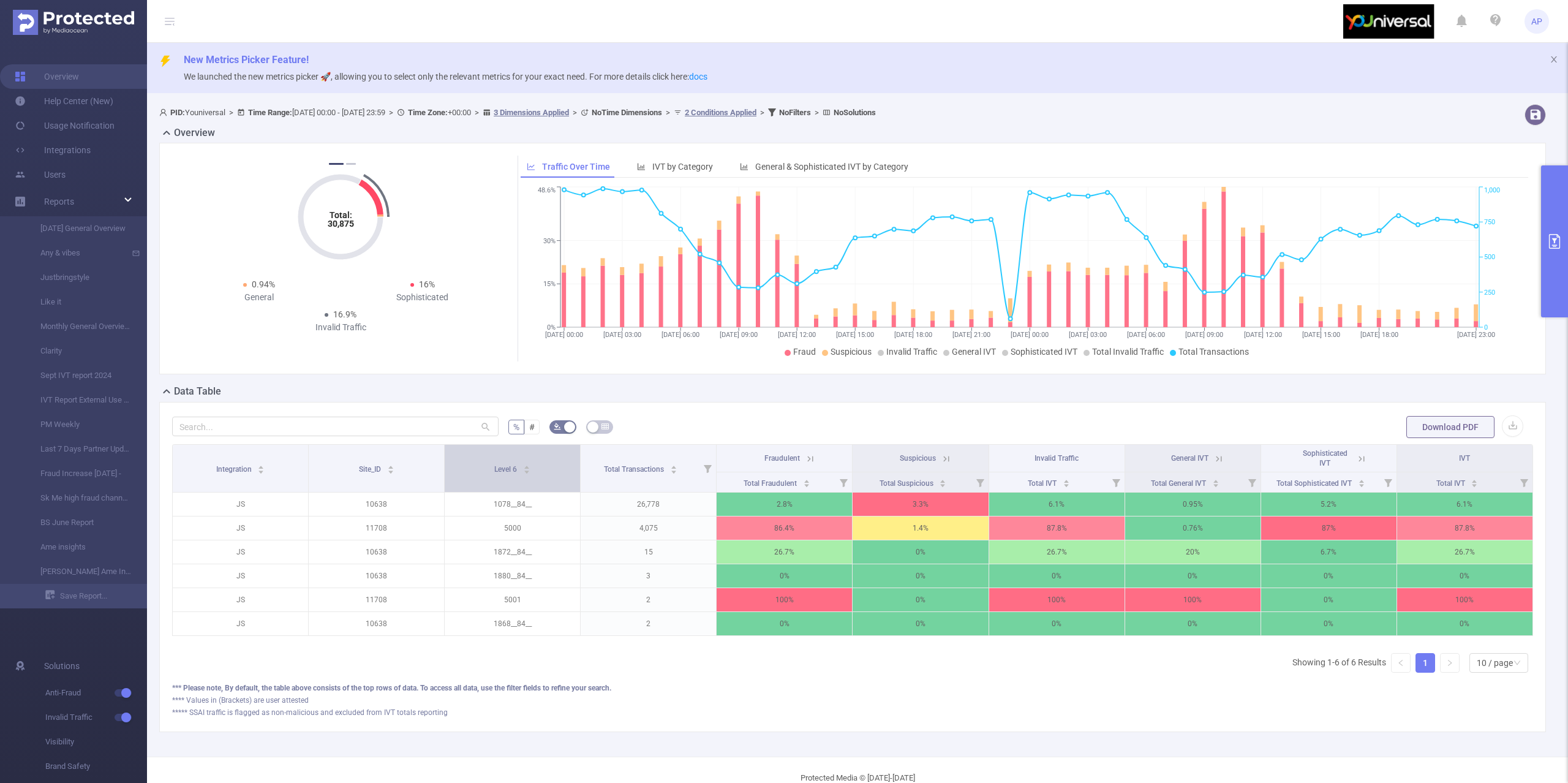
click at [521, 462] on div "Level 6" at bounding box center [512, 468] width 36 height 13
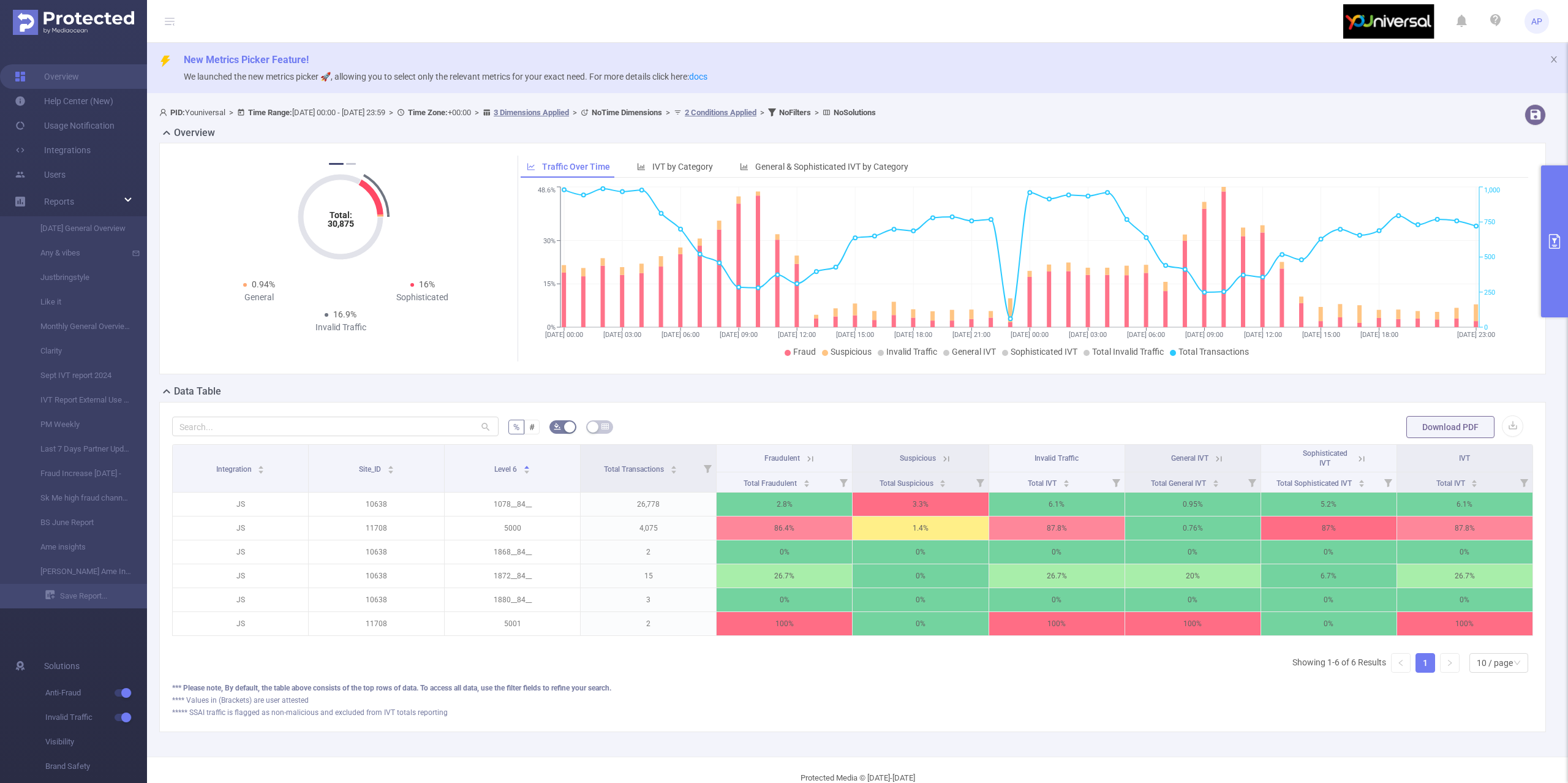
click at [1564, 276] on button "primary" at bounding box center [1554, 241] width 27 height 152
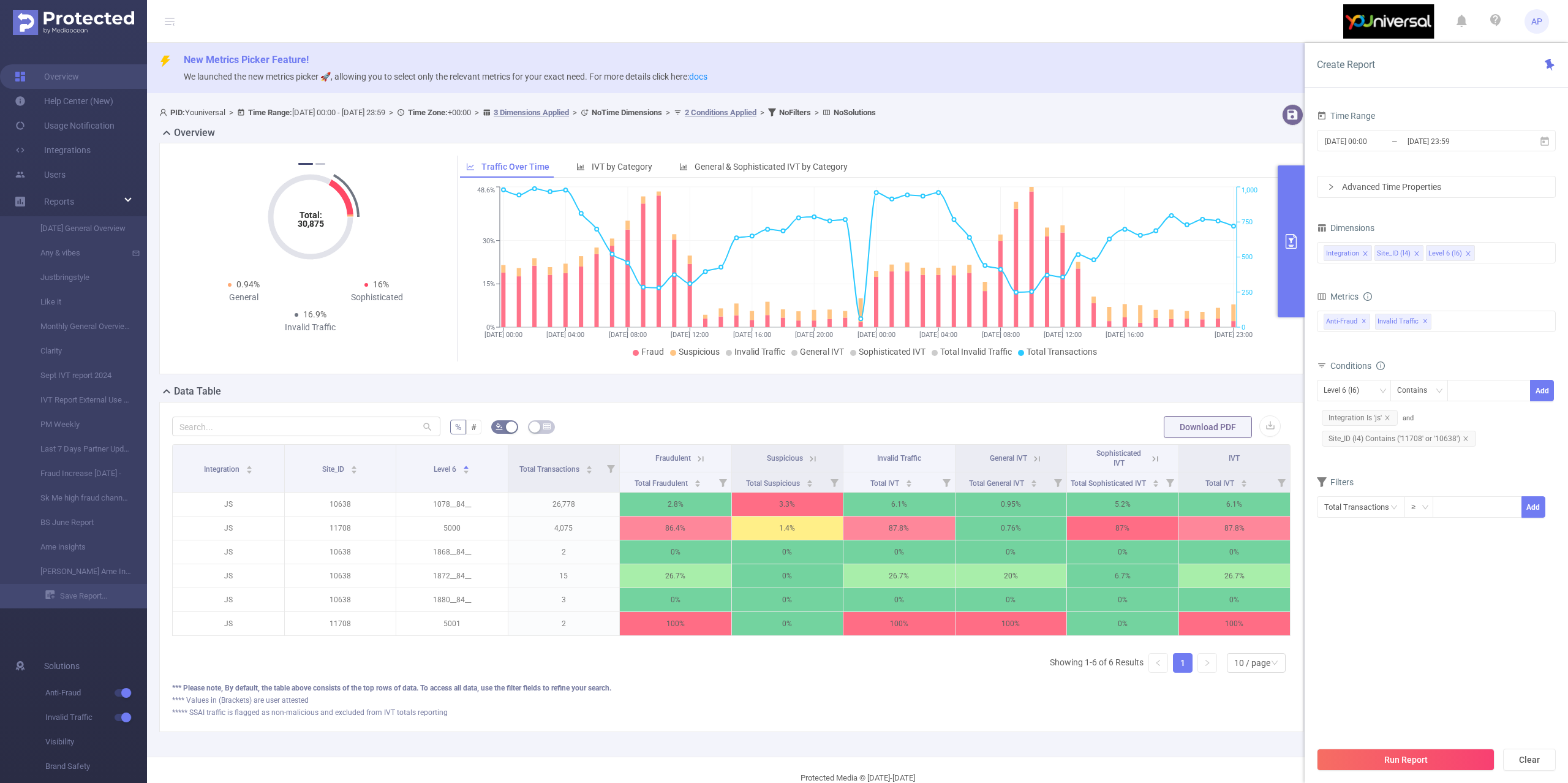
click at [1199, 375] on div "Total: 30,875 Total: 30,875 13.9% Fraudulent 3.1% Suspicious 17% Invalid Traffi…" at bounding box center [731, 259] width 1144 height 232
click at [1209, 389] on div "Data Table" at bounding box center [736, 392] width 1154 height 17
click at [1434, 446] on span "Site_ID (l4) Contains ('11708' or '10638')" at bounding box center [1399, 439] width 154 height 16
click at [1426, 437] on span "Site_ID (l4) Contains ('11708' or '10638')" at bounding box center [1399, 439] width 154 height 16
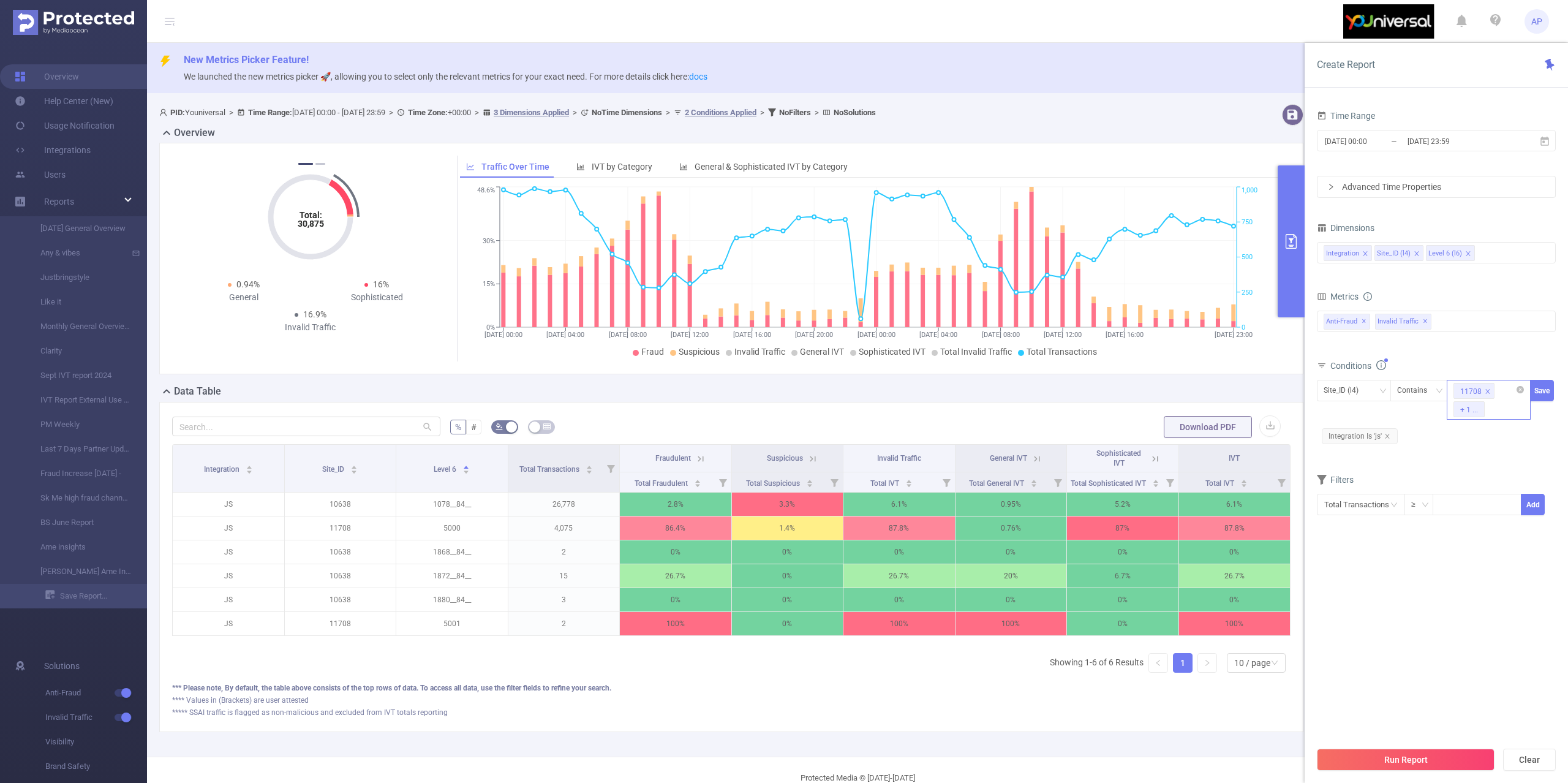
click at [1473, 413] on div "+ 1 ..." at bounding box center [1469, 410] width 18 height 16
click at [1514, 451] on li "10638" at bounding box center [1488, 455] width 84 height 20
click at [1537, 398] on button "Save" at bounding box center [1542, 391] width 24 height 22
click at [1378, 759] on button "Run Report" at bounding box center [1406, 759] width 178 height 22
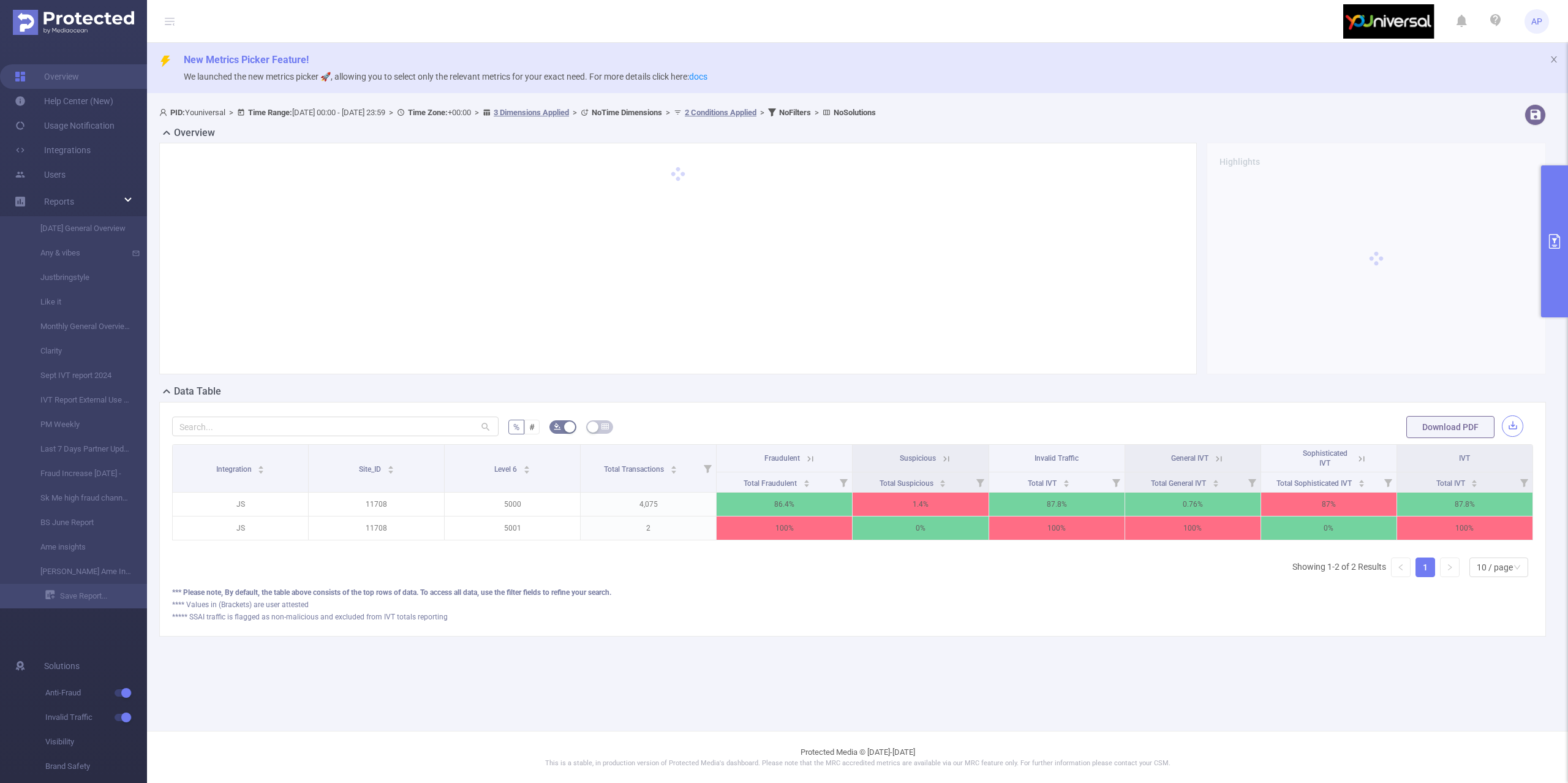
click at [1515, 427] on button "button" at bounding box center [1513, 426] width 22 height 22
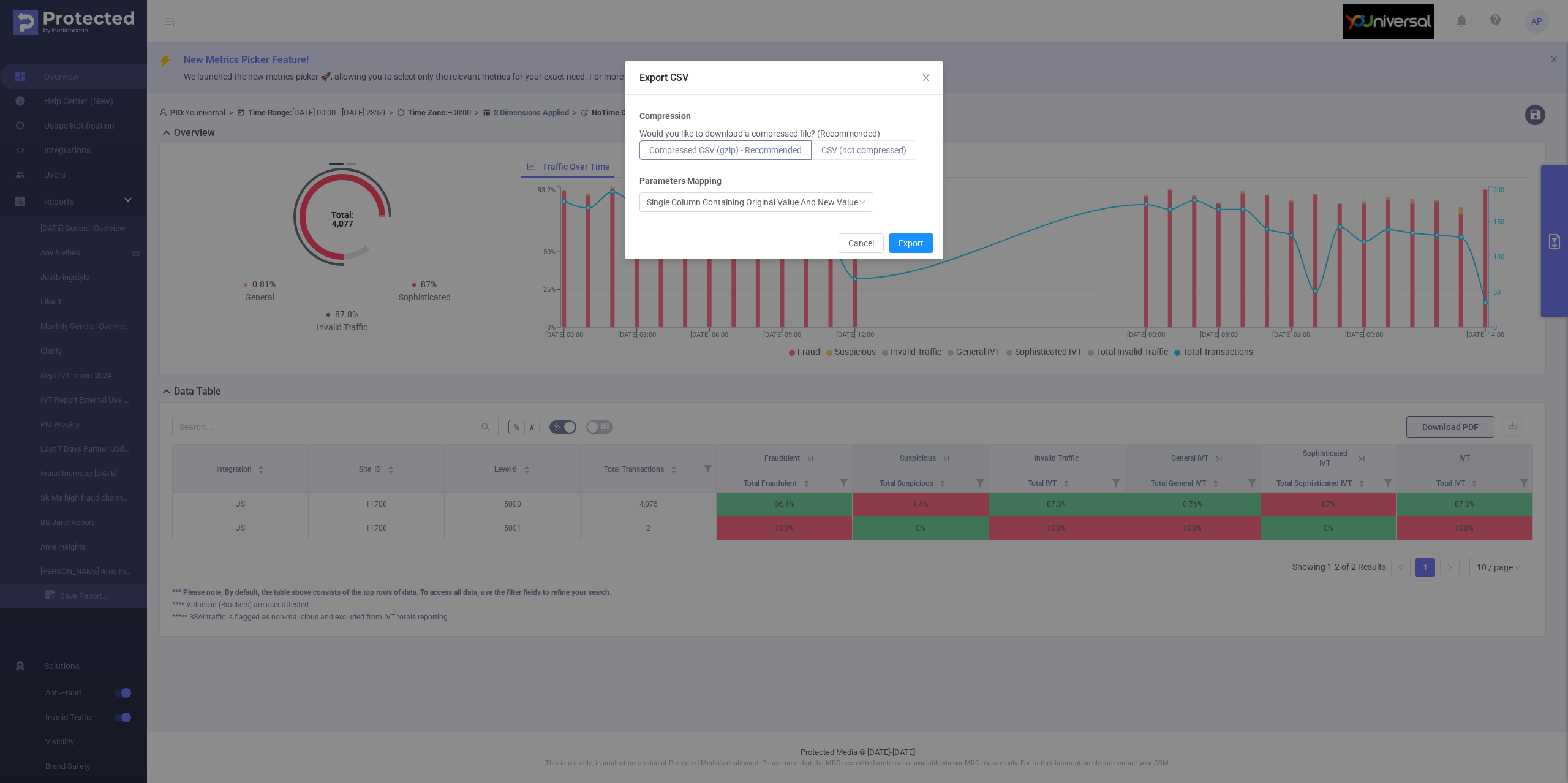
click at [855, 147] on span "CSV (not compressed)" at bounding box center [864, 150] width 85 height 10
click at [822, 153] on input "CSV (not compressed)" at bounding box center [822, 153] width 0 height 0
click at [908, 242] on button "Export" at bounding box center [911, 244] width 45 height 20
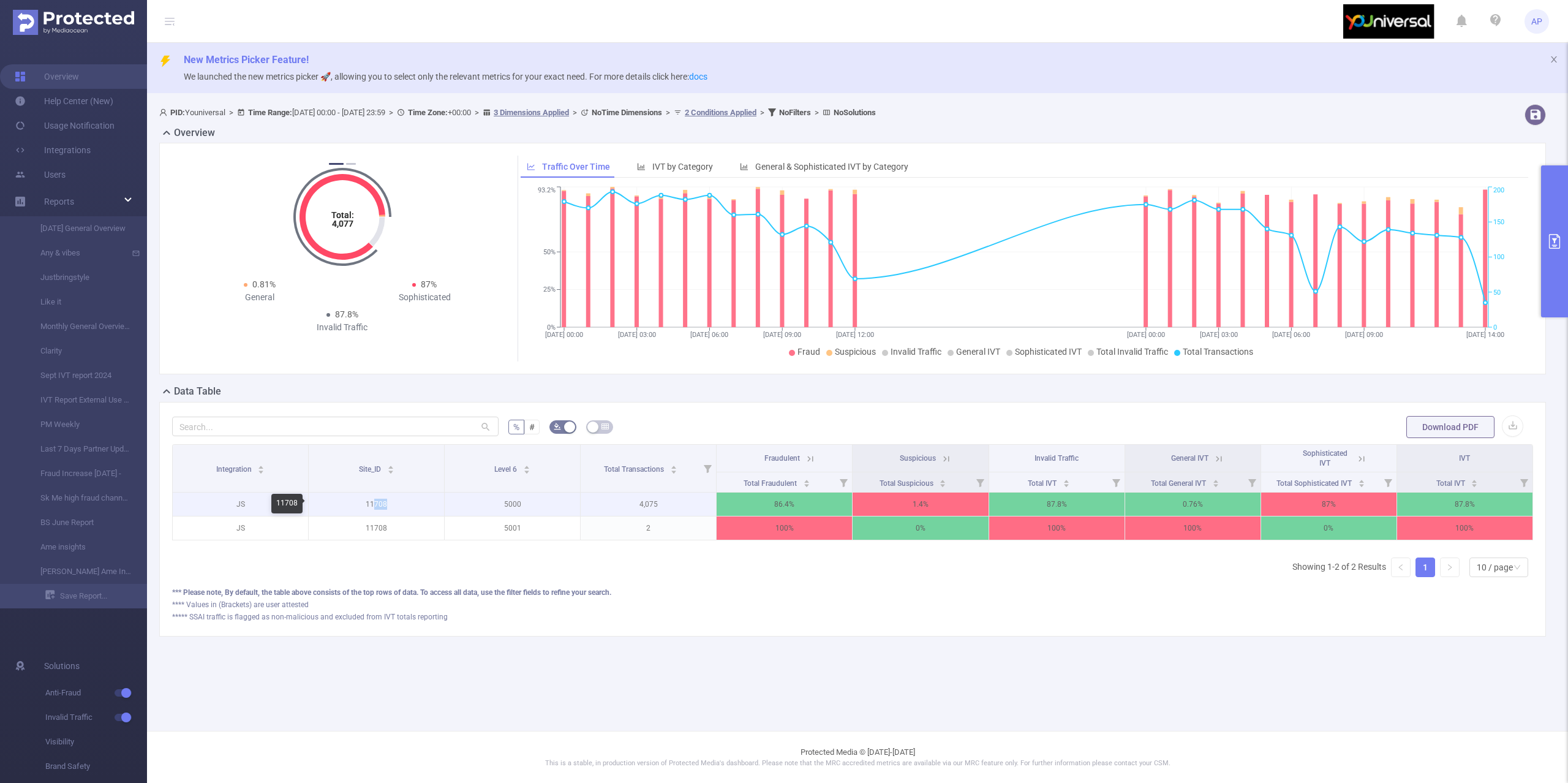
drag, startPoint x: 375, startPoint y: 507, endPoint x: 394, endPoint y: 507, distance: 19.0
click at [394, 507] on p "11708" at bounding box center [377, 504] width 136 height 23
click at [1561, 217] on button "primary" at bounding box center [1554, 241] width 27 height 152
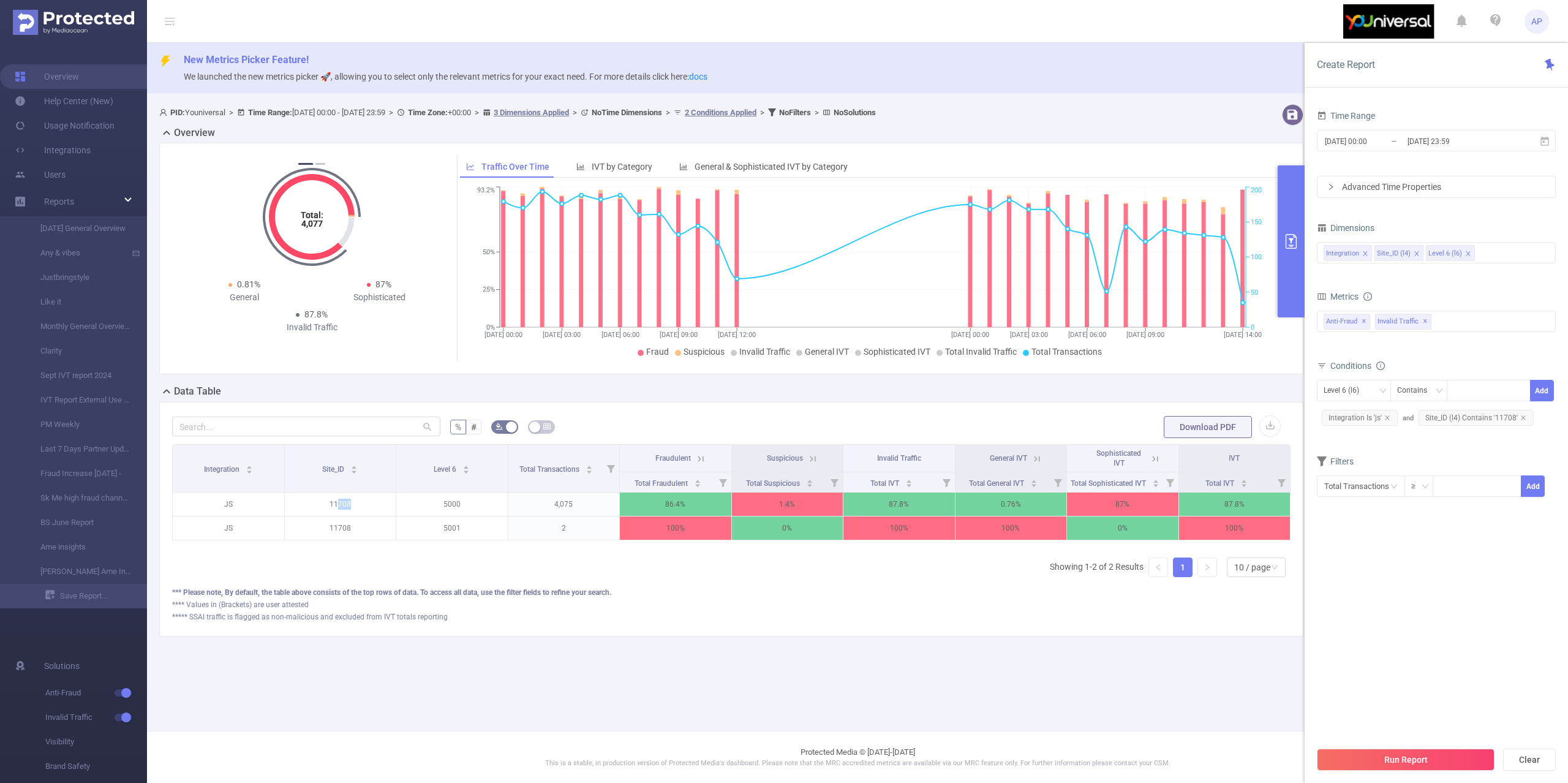
click at [1467, 251] on icon "icon: close" at bounding box center [1468, 254] width 6 height 6
click at [1404, 753] on button "Run Report" at bounding box center [1406, 759] width 178 height 22
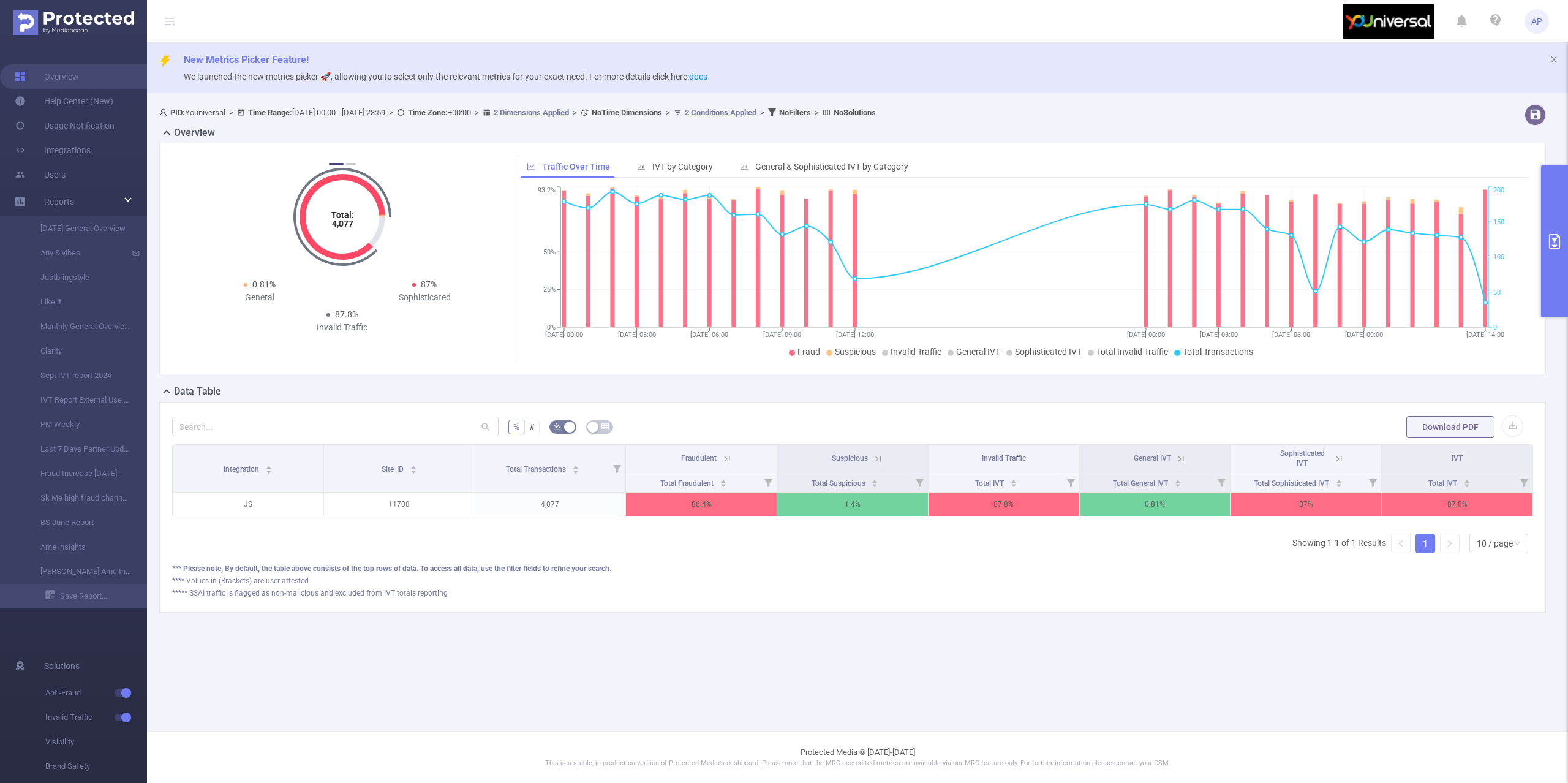
click at [1559, 209] on button "primary" at bounding box center [1554, 241] width 27 height 152
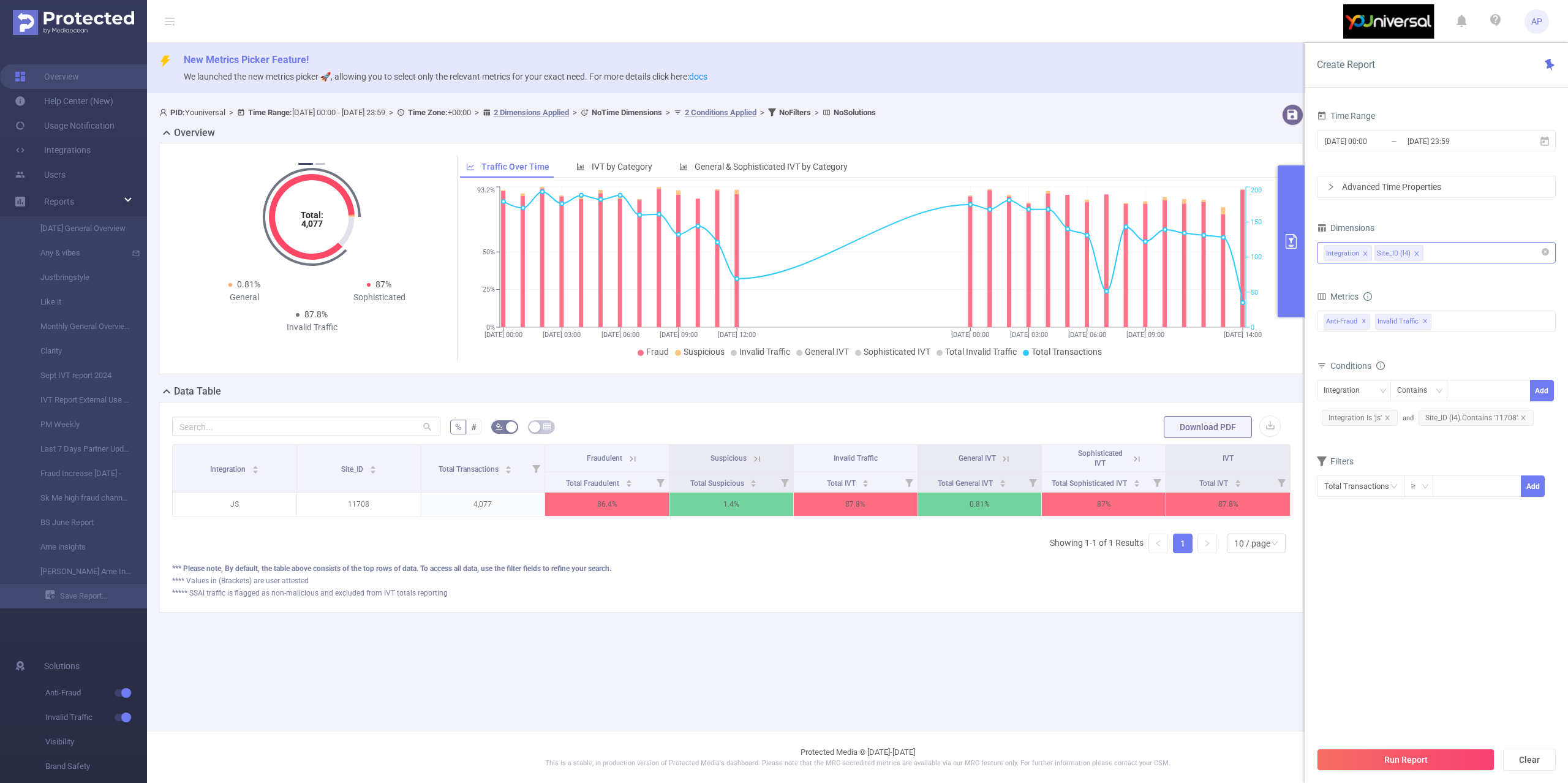
click at [1465, 259] on div "Integration Site_ID (l4)" at bounding box center [1436, 252] width 225 height 20
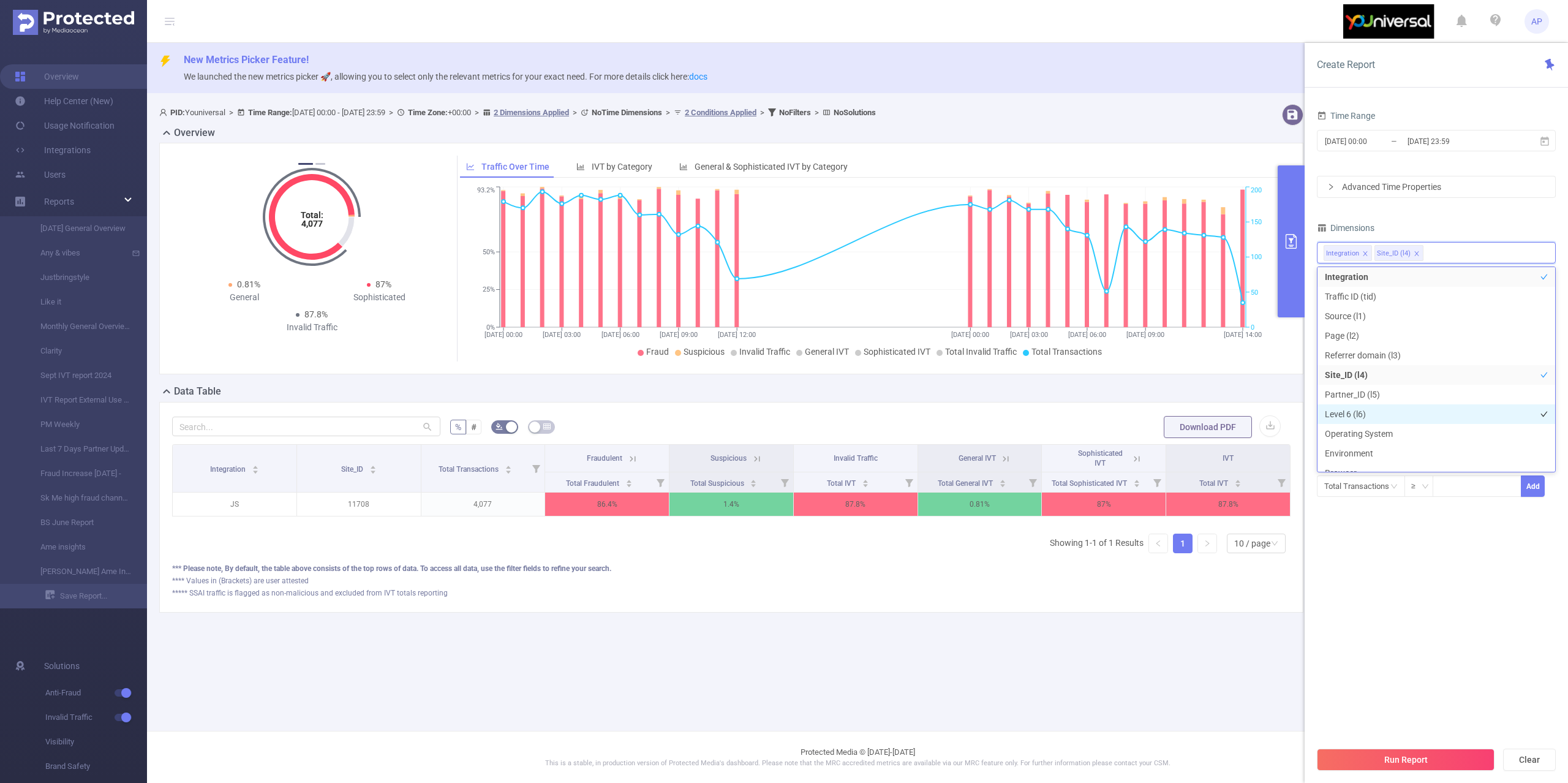
click at [1358, 410] on li "Level 6 (l6)" at bounding box center [1436, 414] width 238 height 20
click at [1393, 763] on button "Run Report" at bounding box center [1406, 759] width 178 height 22
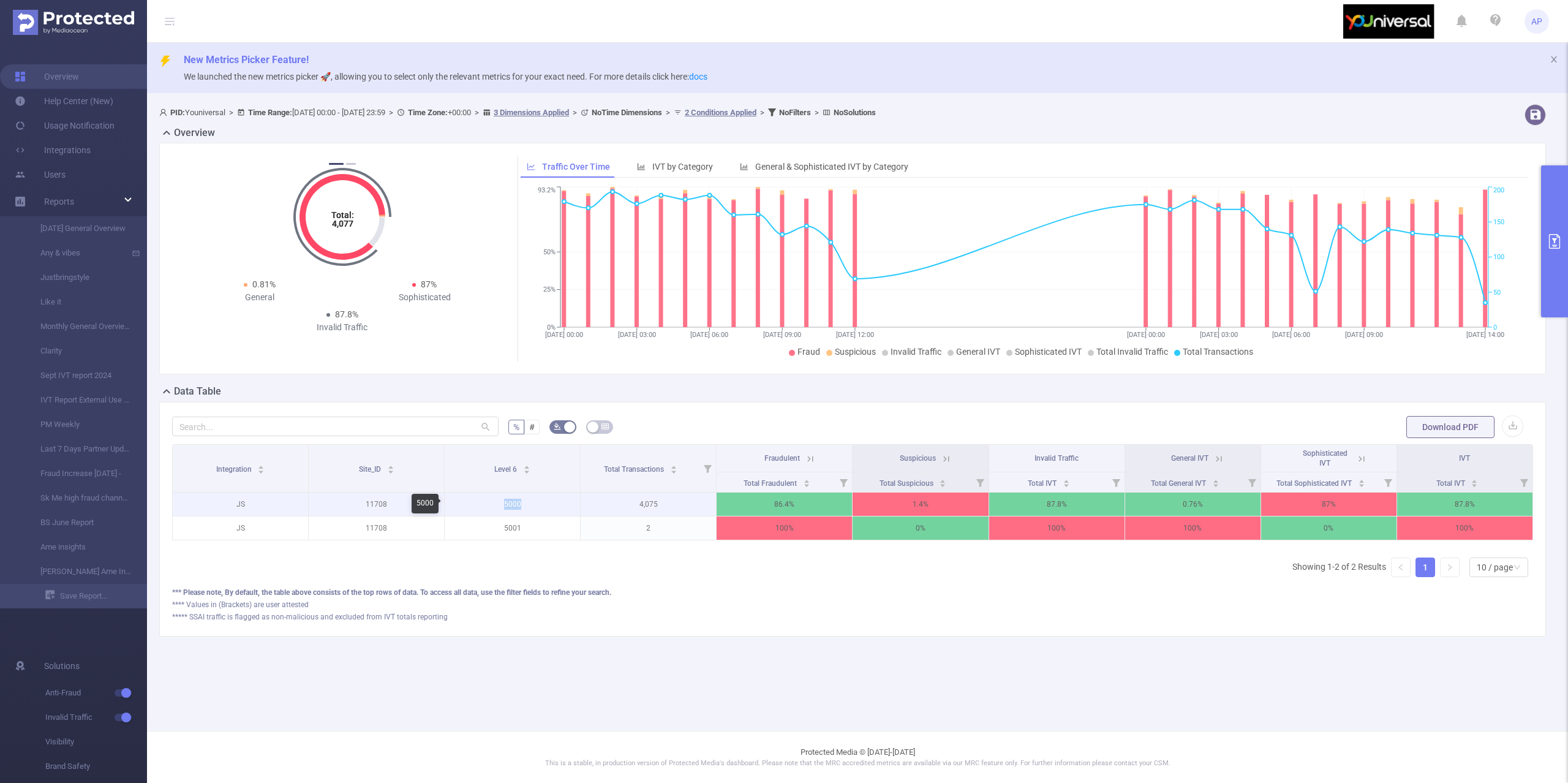
drag, startPoint x: 490, startPoint y: 503, endPoint x: 560, endPoint y: 503, distance: 70.0
click at [560, 503] on p "5000" at bounding box center [513, 504] width 136 height 23
click at [1554, 189] on button "primary" at bounding box center [1554, 241] width 27 height 152
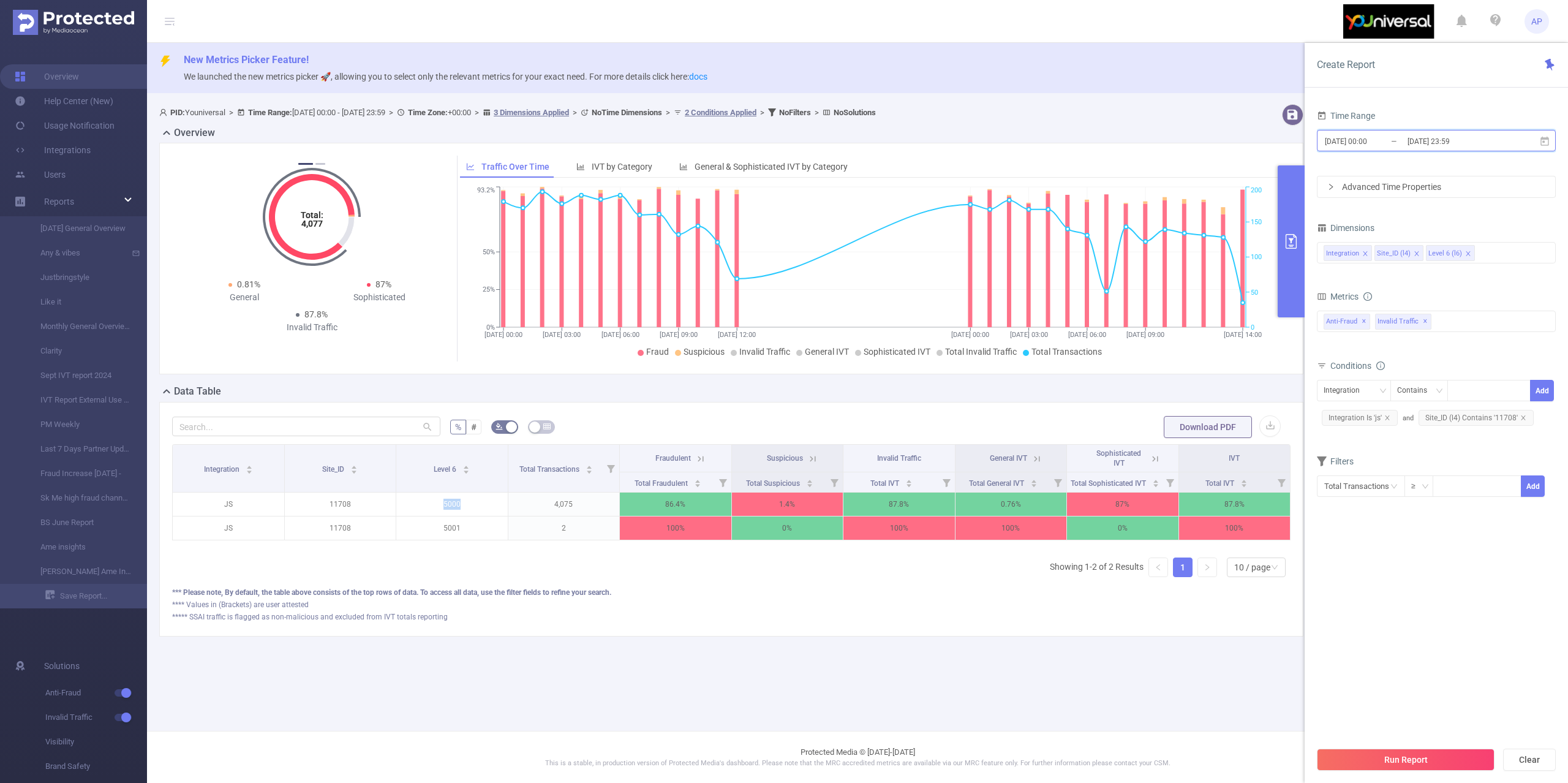
click at [1542, 138] on icon at bounding box center [1544, 141] width 9 height 9
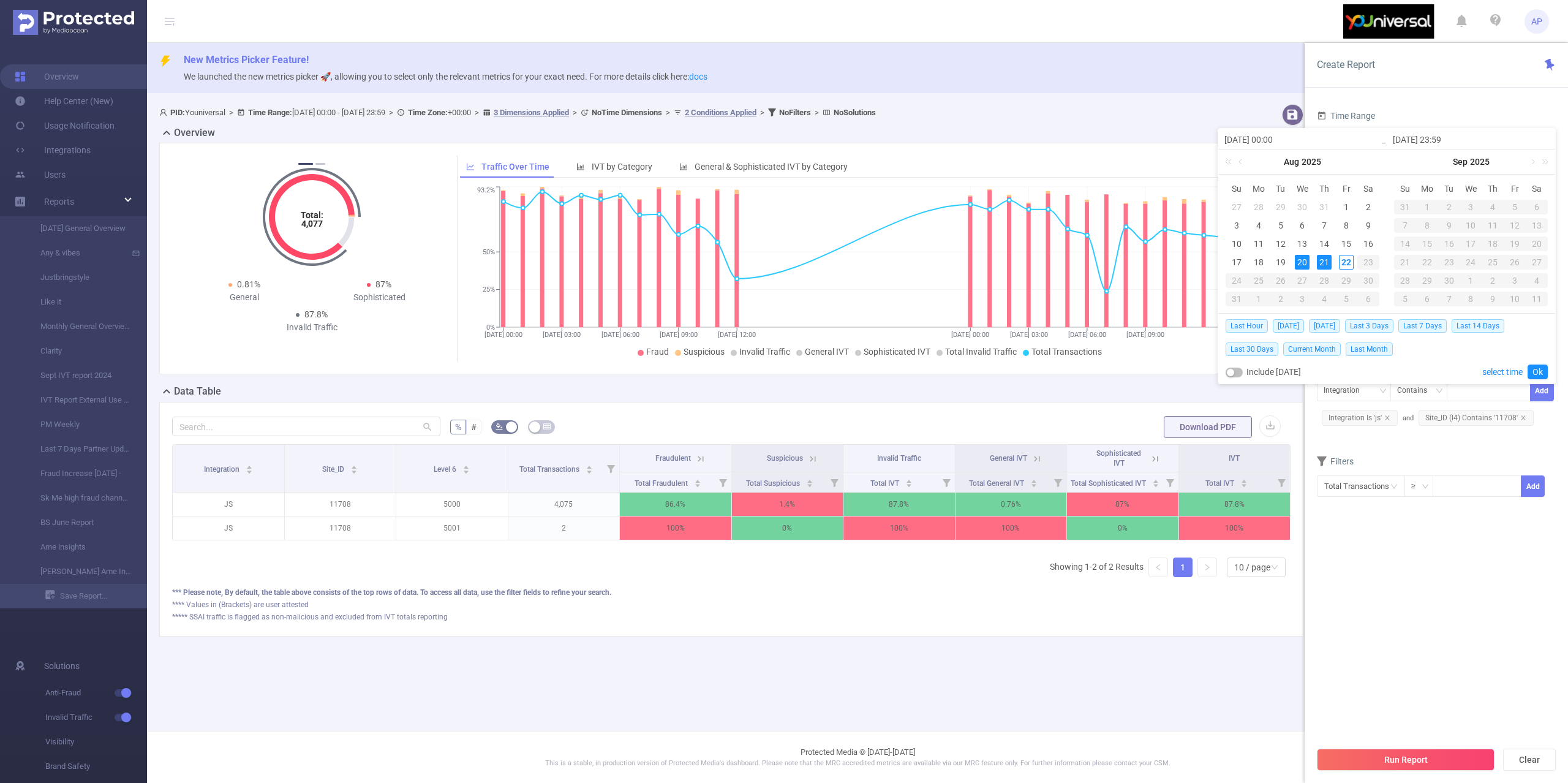
click at [700, 459] on icon at bounding box center [700, 459] width 11 height 11
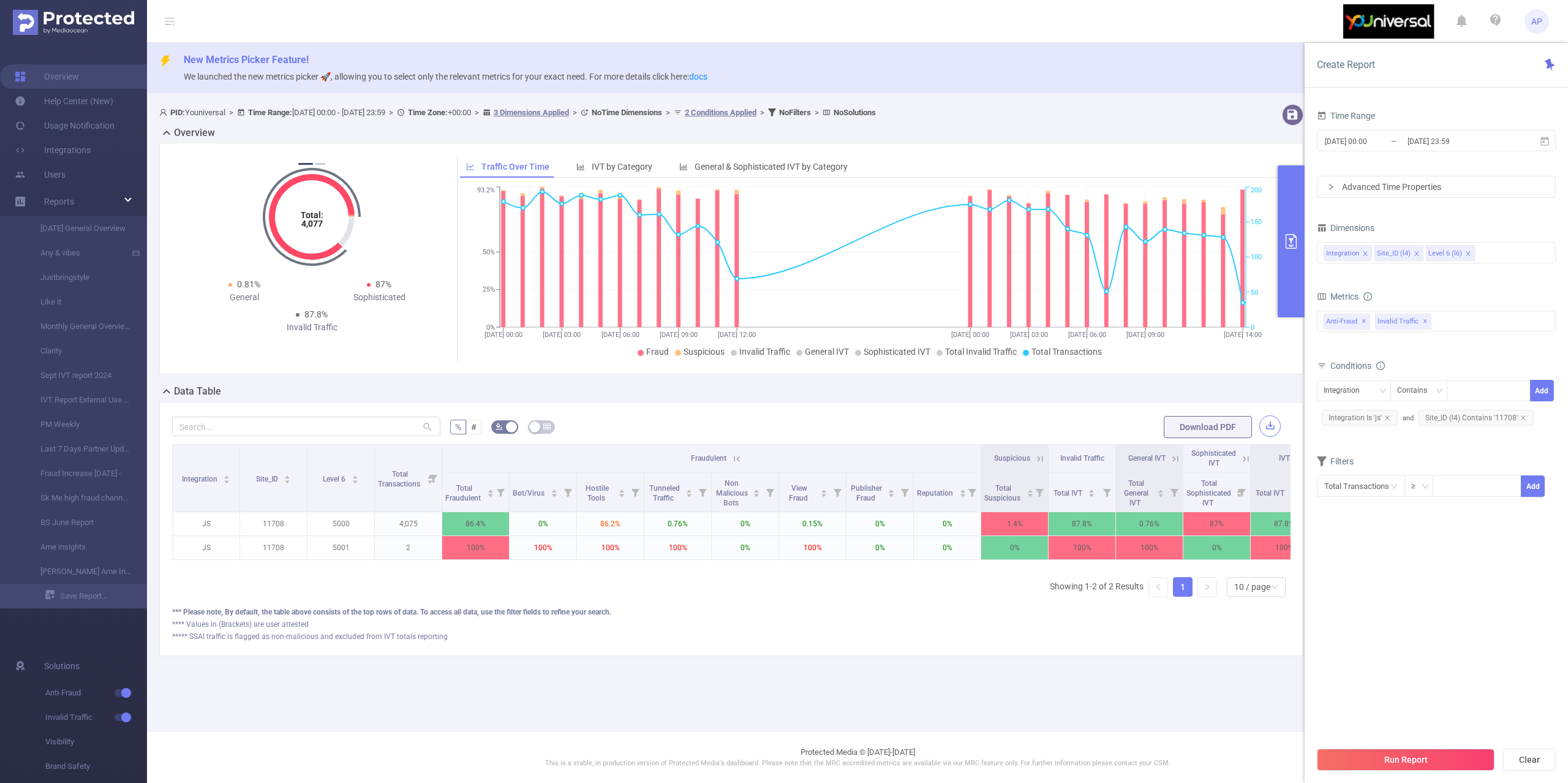
click at [1270, 429] on button "button" at bounding box center [1270, 426] width 22 height 22
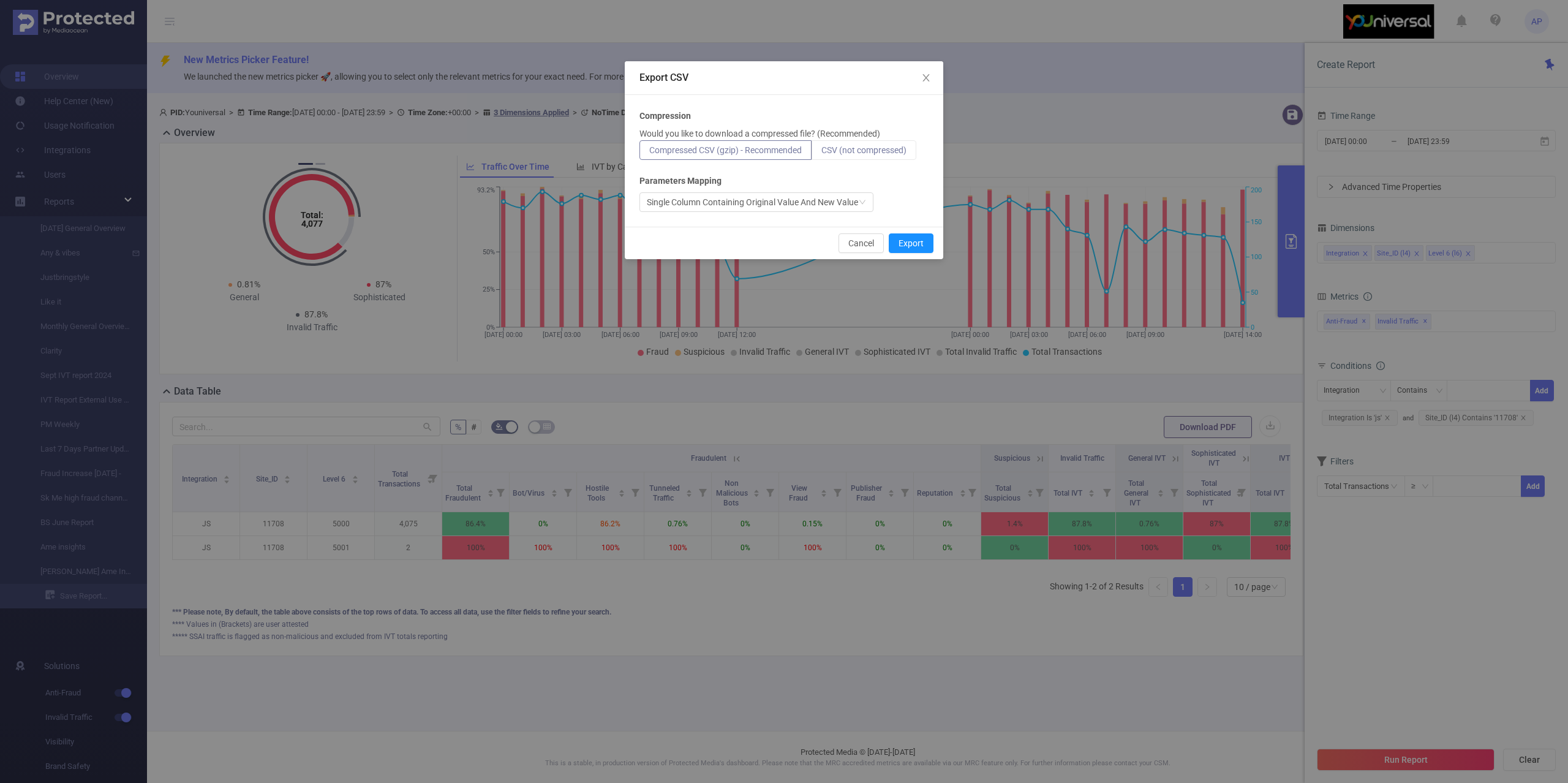
click at [860, 150] on span "CSV (not compressed)" at bounding box center [864, 150] width 85 height 10
click at [822, 153] on input "CSV (not compressed)" at bounding box center [822, 153] width 0 height 0
click at [912, 242] on button "Export" at bounding box center [911, 244] width 45 height 20
